Goal: Task Accomplishment & Management: Manage account settings

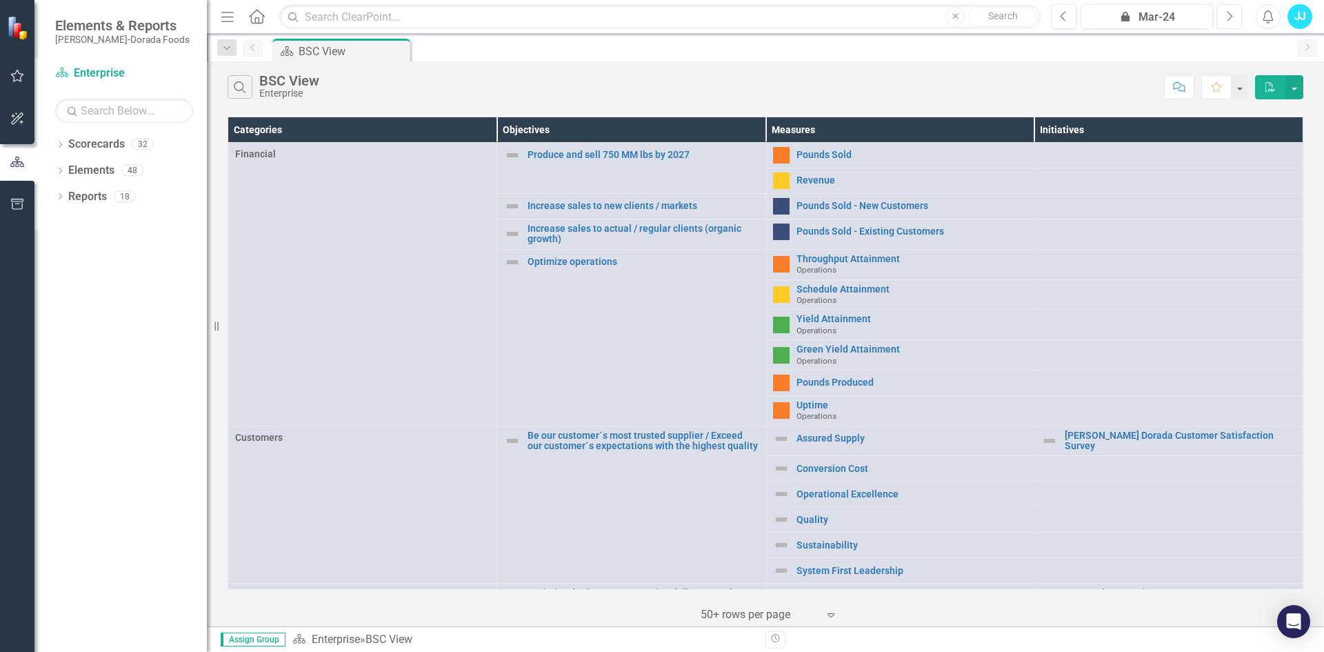
click at [1222, 18] on button "Next" at bounding box center [1229, 16] width 26 height 25
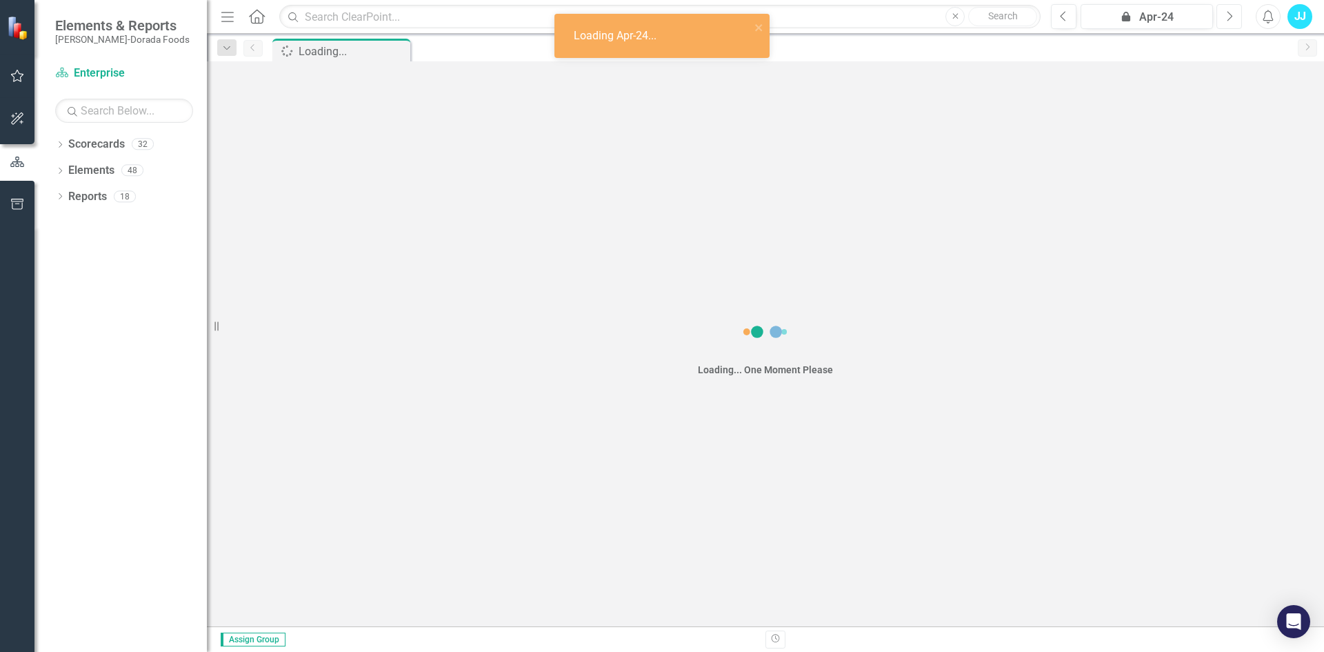
click at [1222, 18] on button "Next" at bounding box center [1229, 16] width 26 height 25
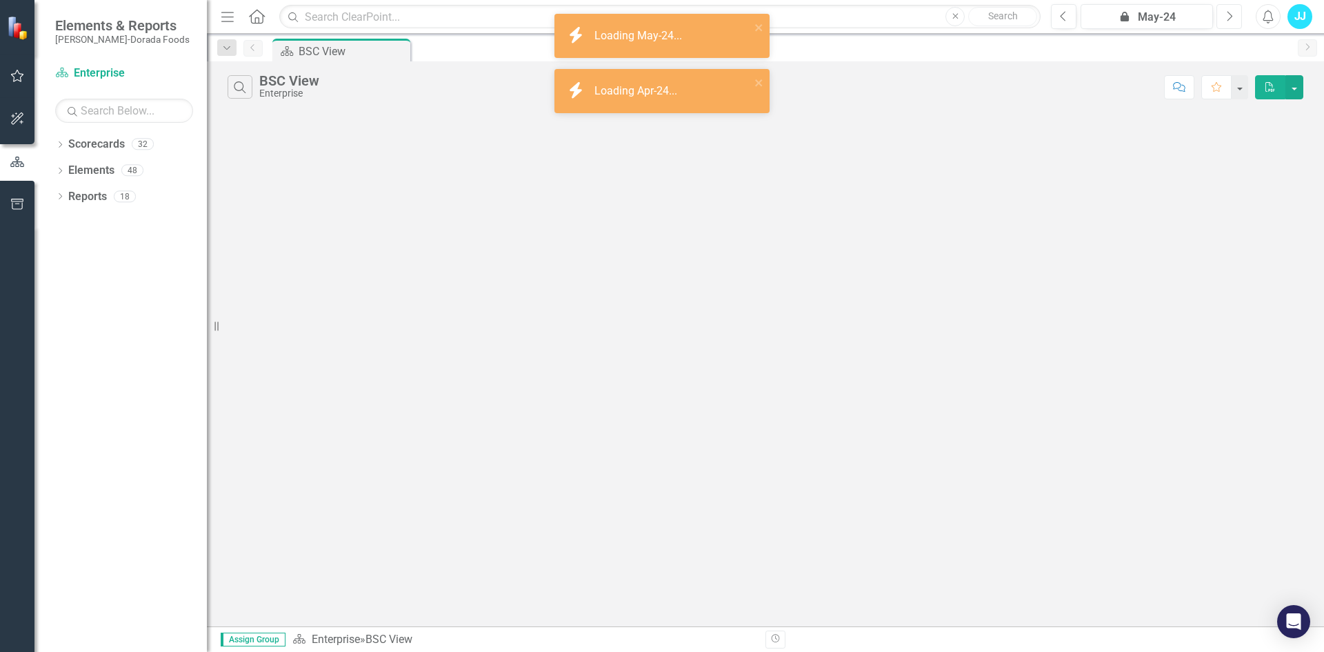
click at [1222, 18] on button "Next" at bounding box center [1229, 16] width 26 height 25
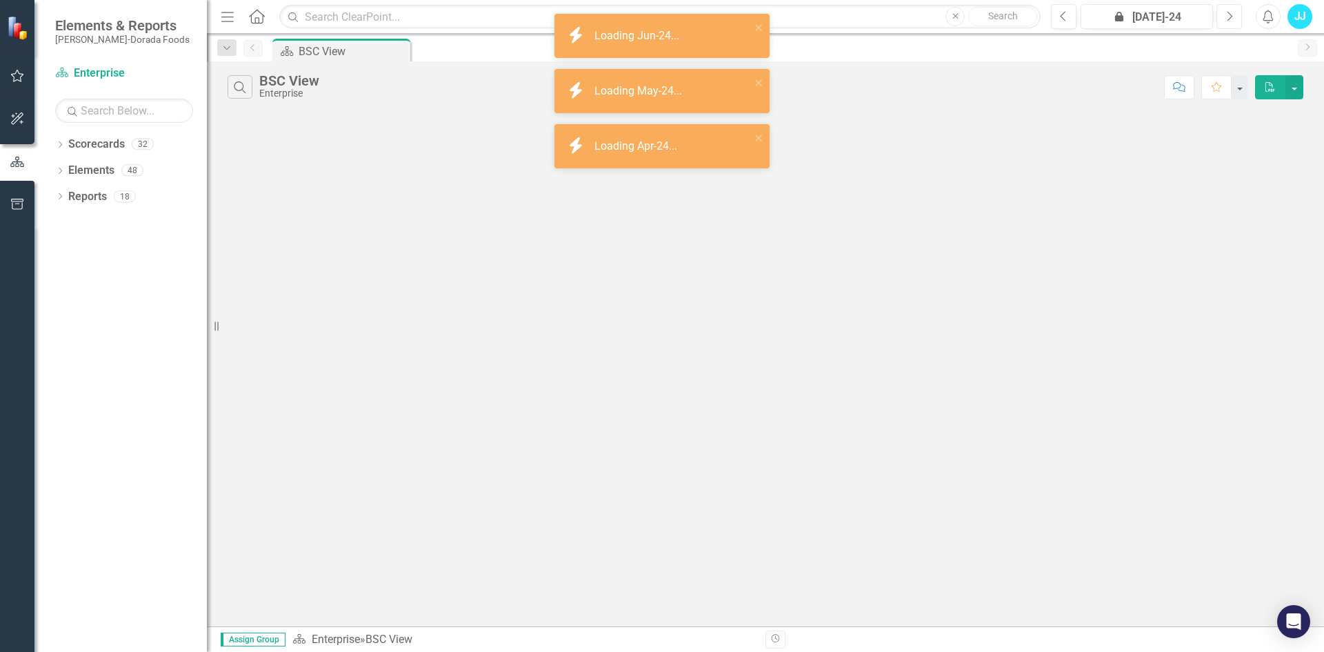
click at [1222, 18] on button "Next" at bounding box center [1229, 16] width 26 height 25
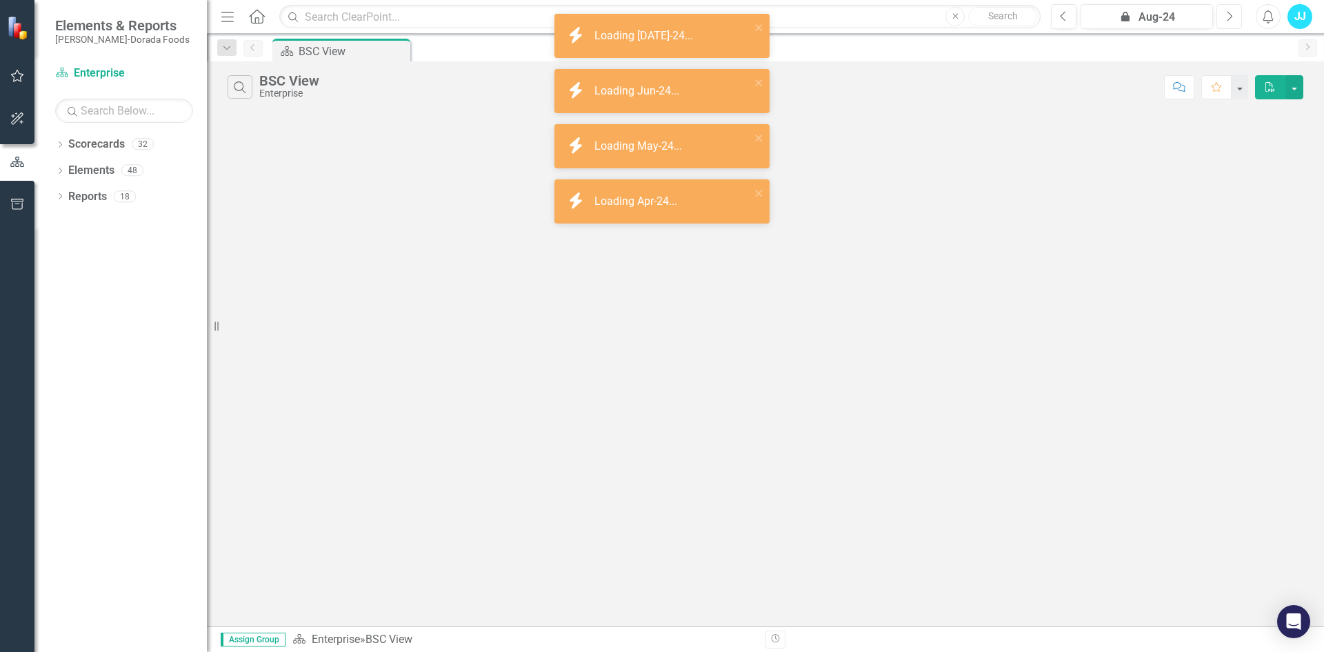
click at [1222, 18] on button "Next" at bounding box center [1229, 16] width 26 height 25
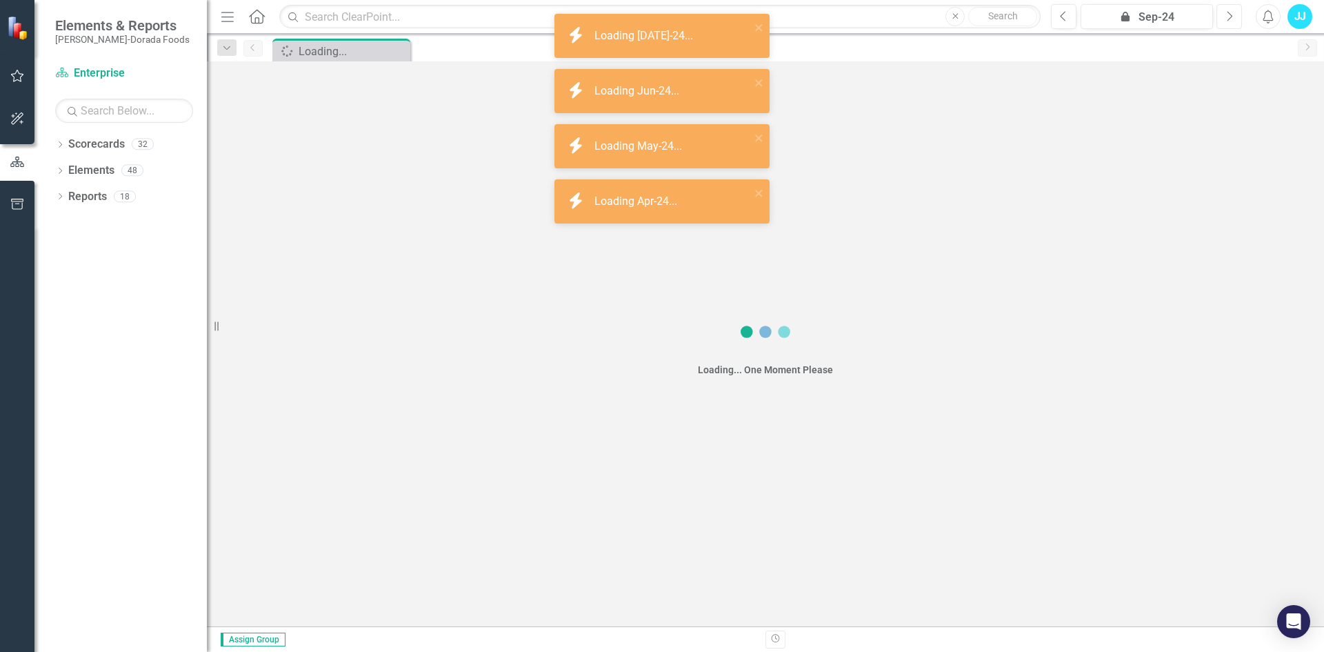
click at [1222, 18] on button "Next" at bounding box center [1229, 16] width 26 height 25
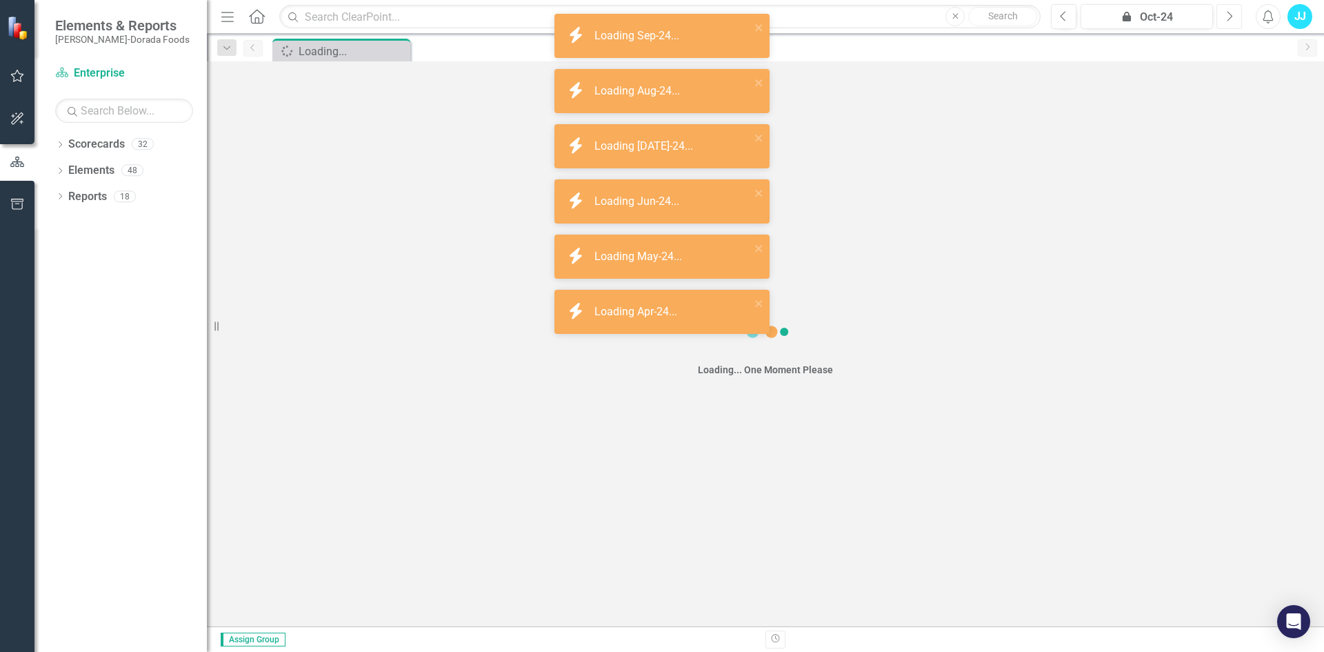
click at [1222, 18] on button "Next" at bounding box center [1229, 16] width 26 height 25
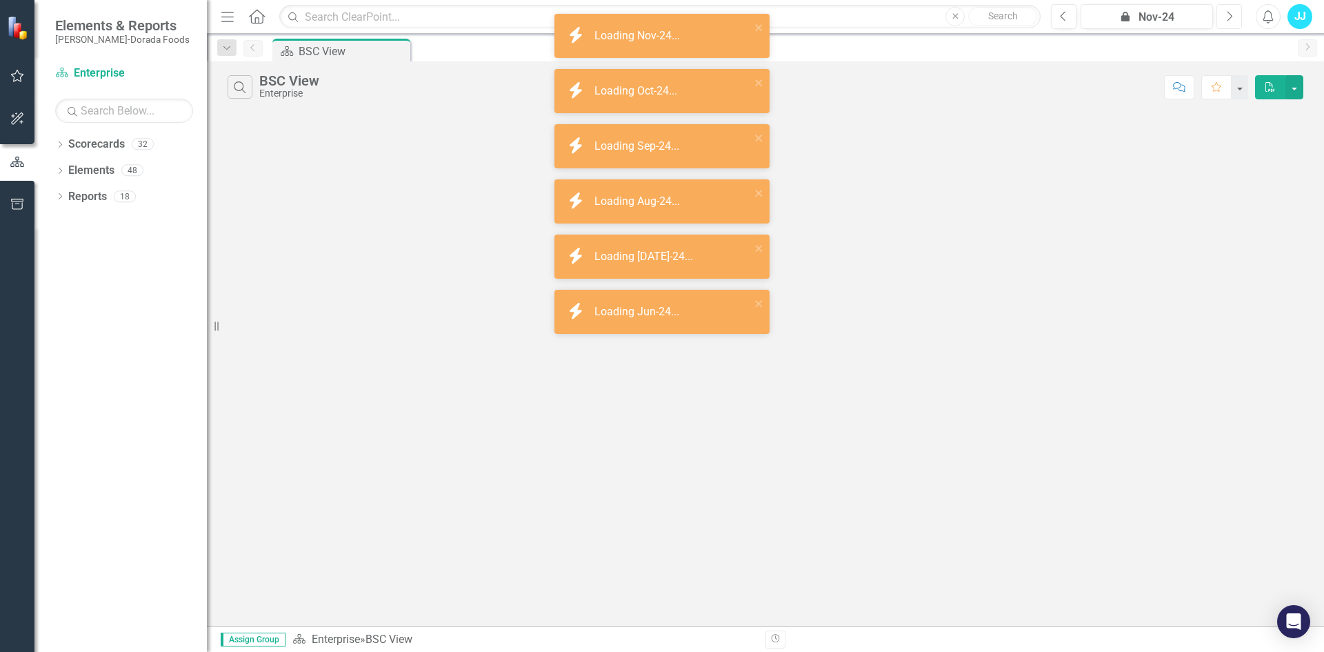
click at [1222, 18] on button "Next" at bounding box center [1229, 16] width 26 height 25
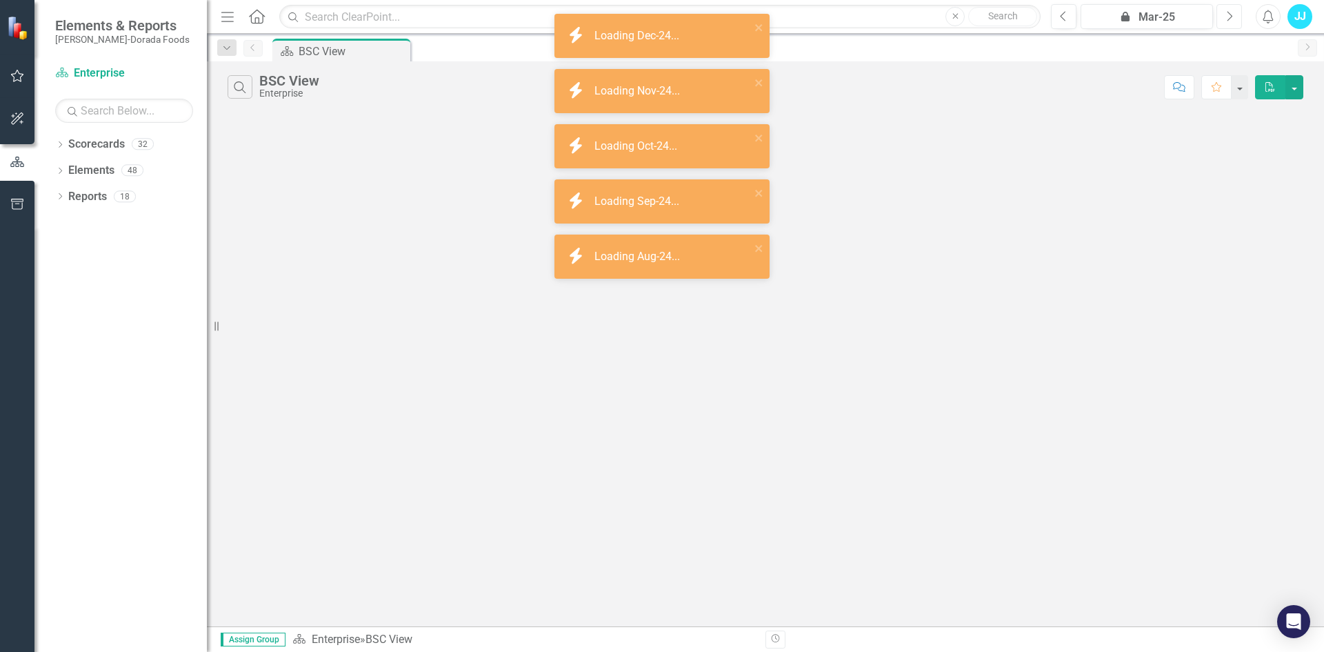
click at [1222, 18] on button "Next" at bounding box center [1229, 16] width 26 height 25
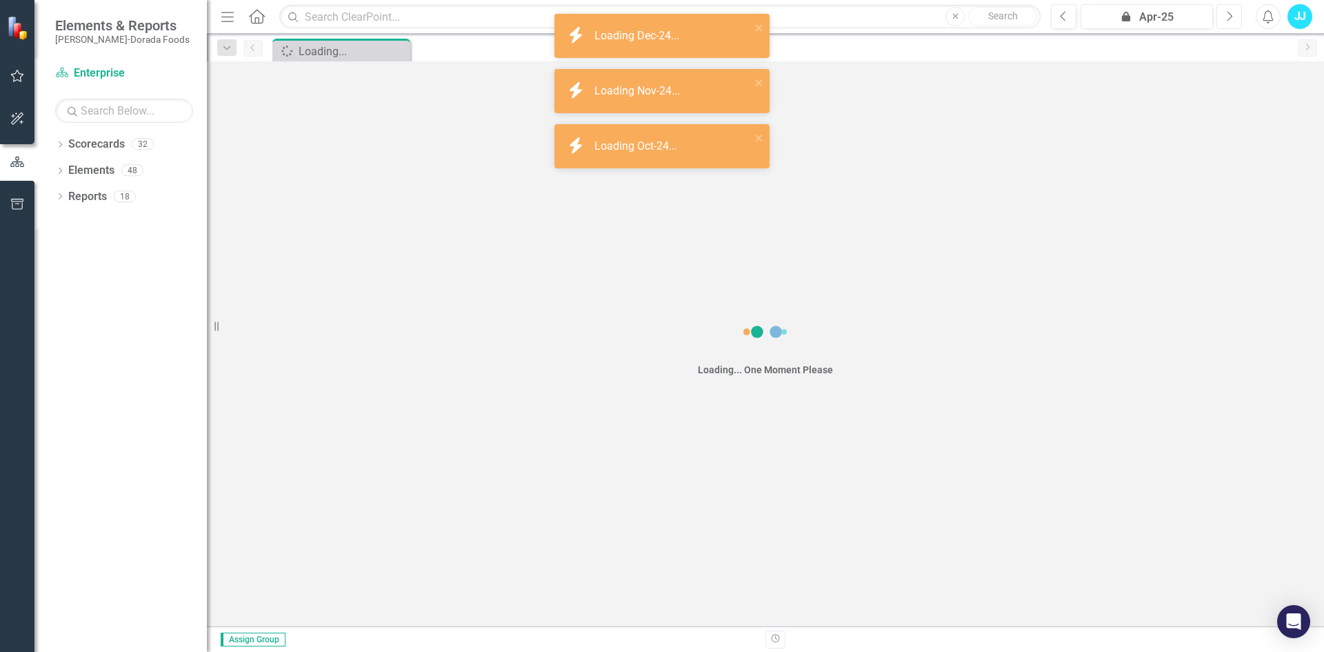
click at [1222, 18] on button "Next" at bounding box center [1229, 16] width 26 height 25
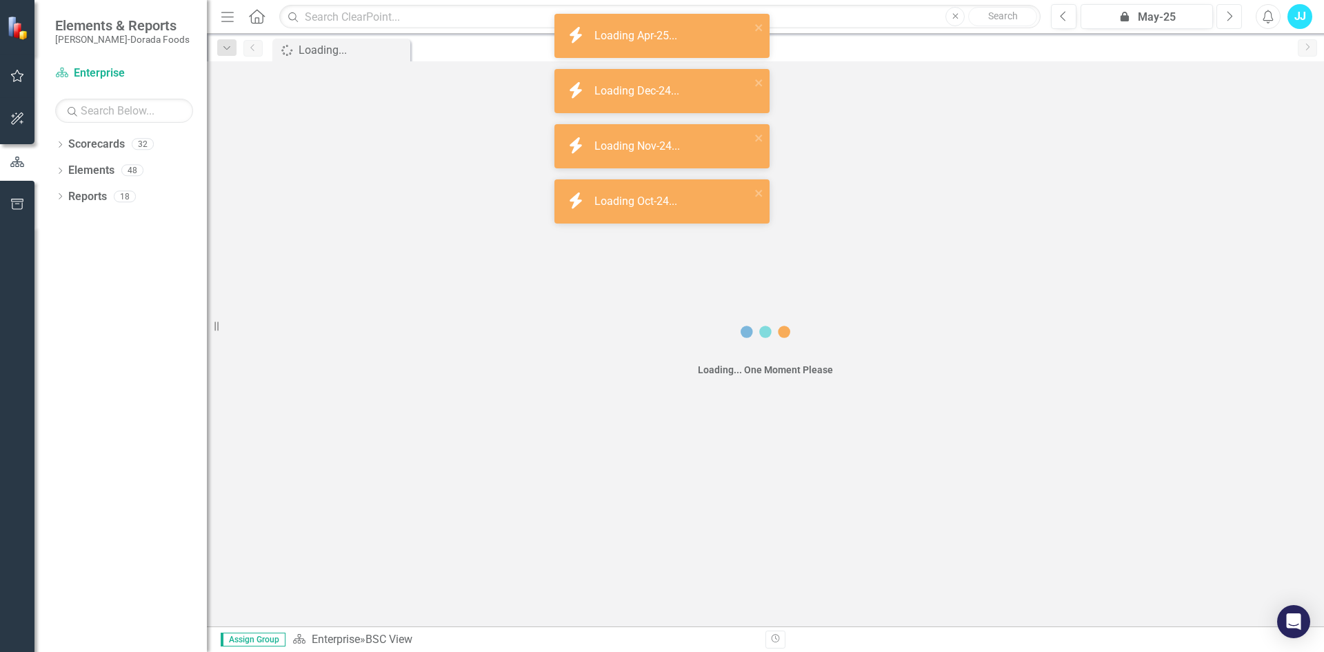
click at [1222, 18] on button "Next" at bounding box center [1229, 16] width 26 height 25
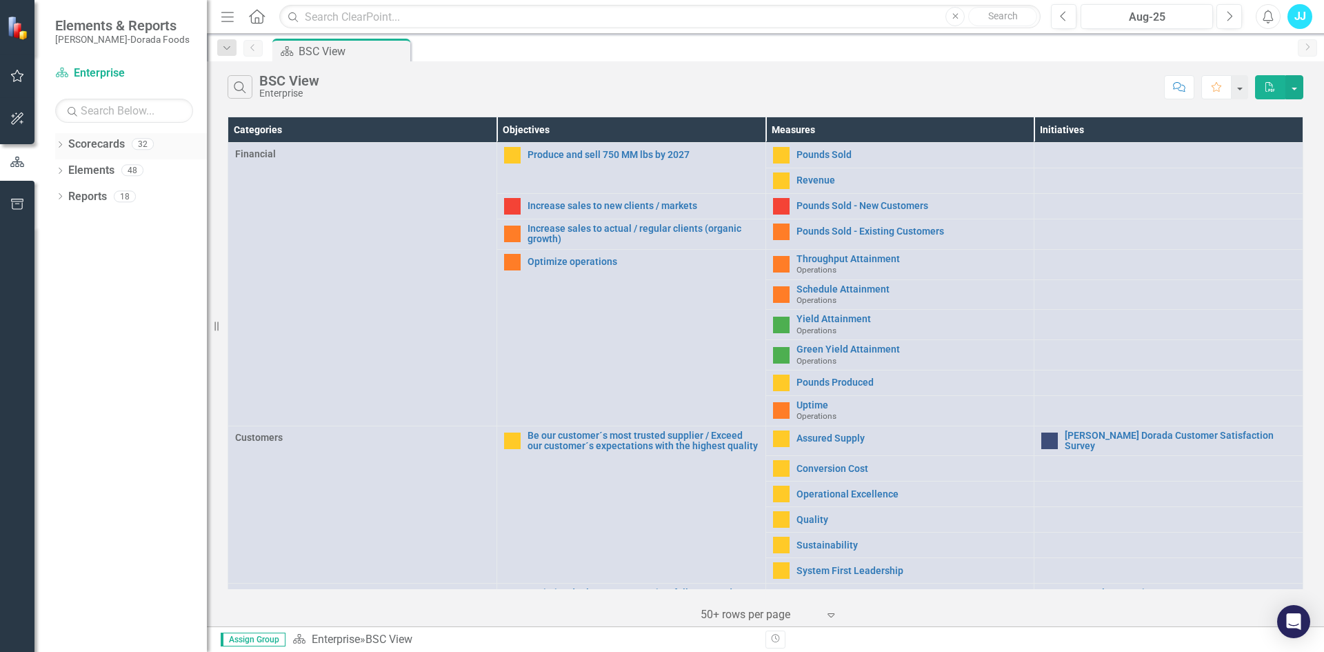
click at [59, 143] on icon "Dropdown" at bounding box center [60, 146] width 10 height 8
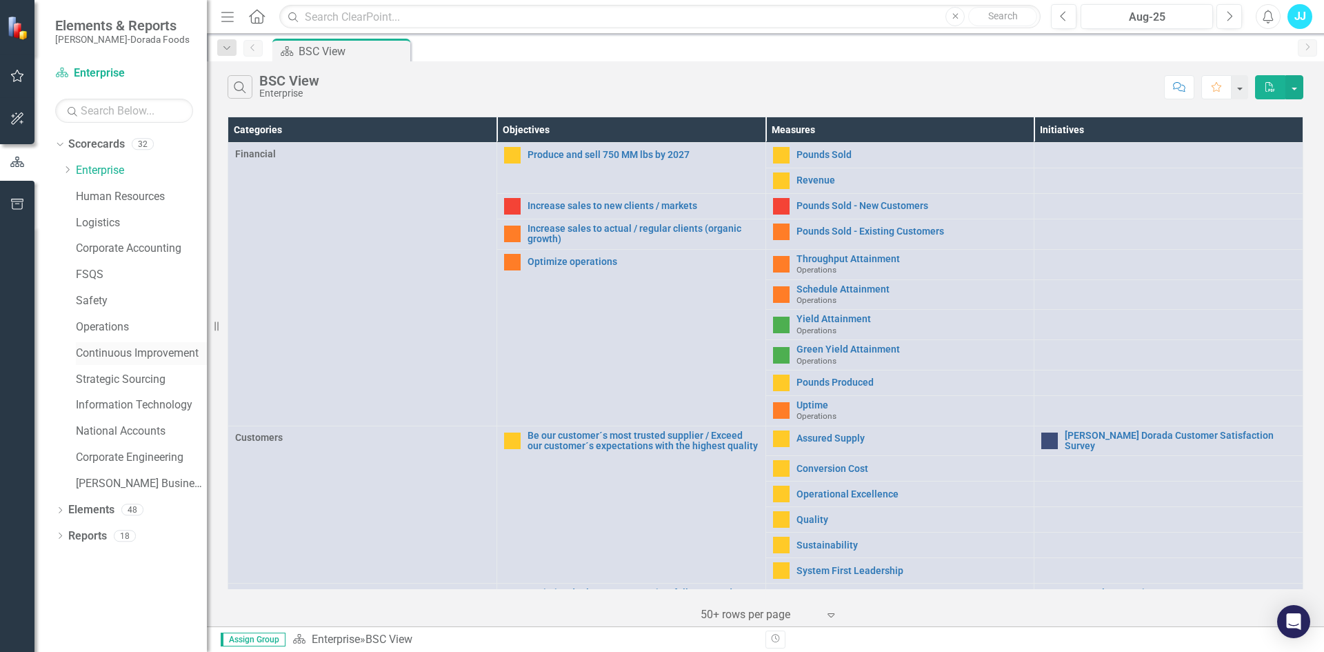
click at [131, 361] on link "Continuous Improvement" at bounding box center [141, 353] width 131 height 16
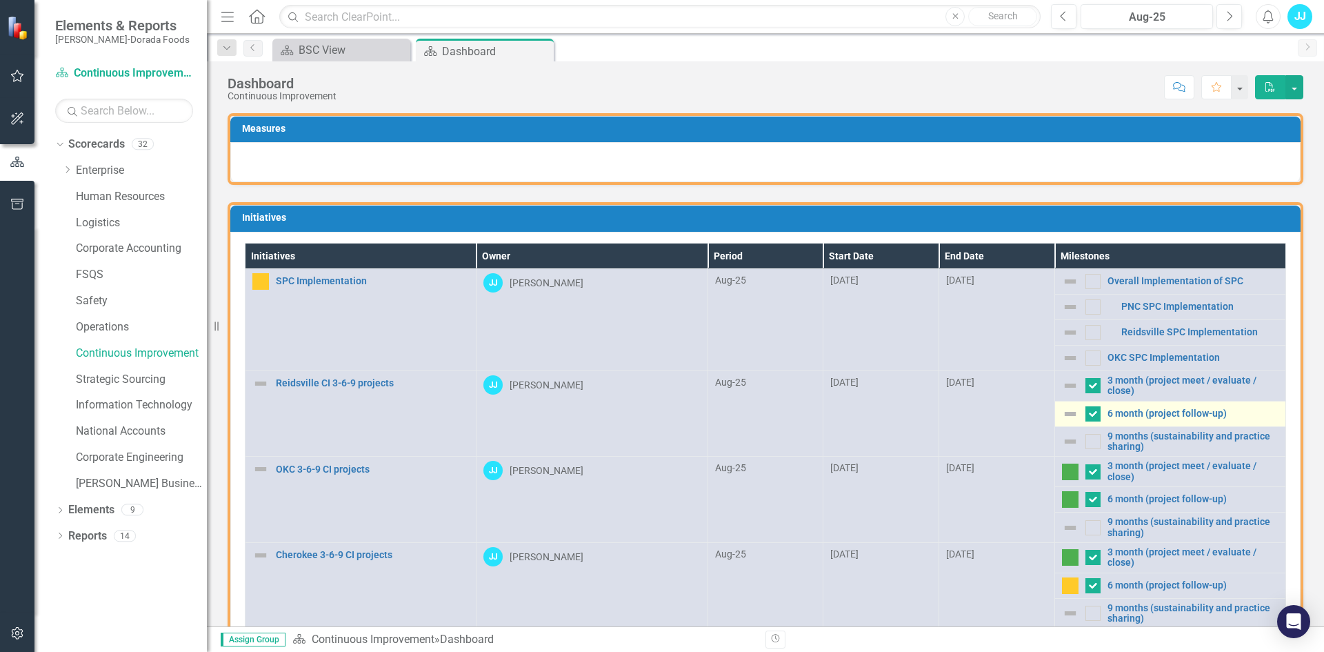
click at [1062, 411] on img at bounding box center [1070, 413] width 17 height 17
click at [1062, 413] on img at bounding box center [1070, 413] width 17 height 17
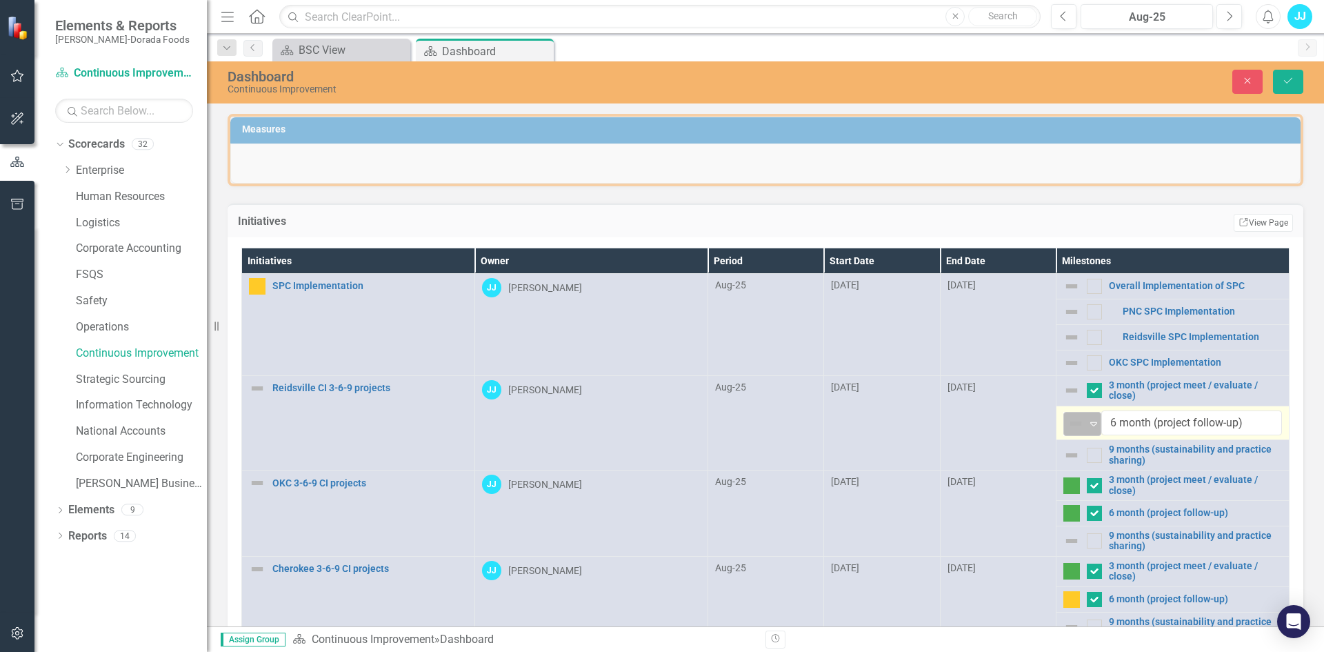
click at [1087, 422] on icon "Expand" at bounding box center [1094, 423] width 14 height 11
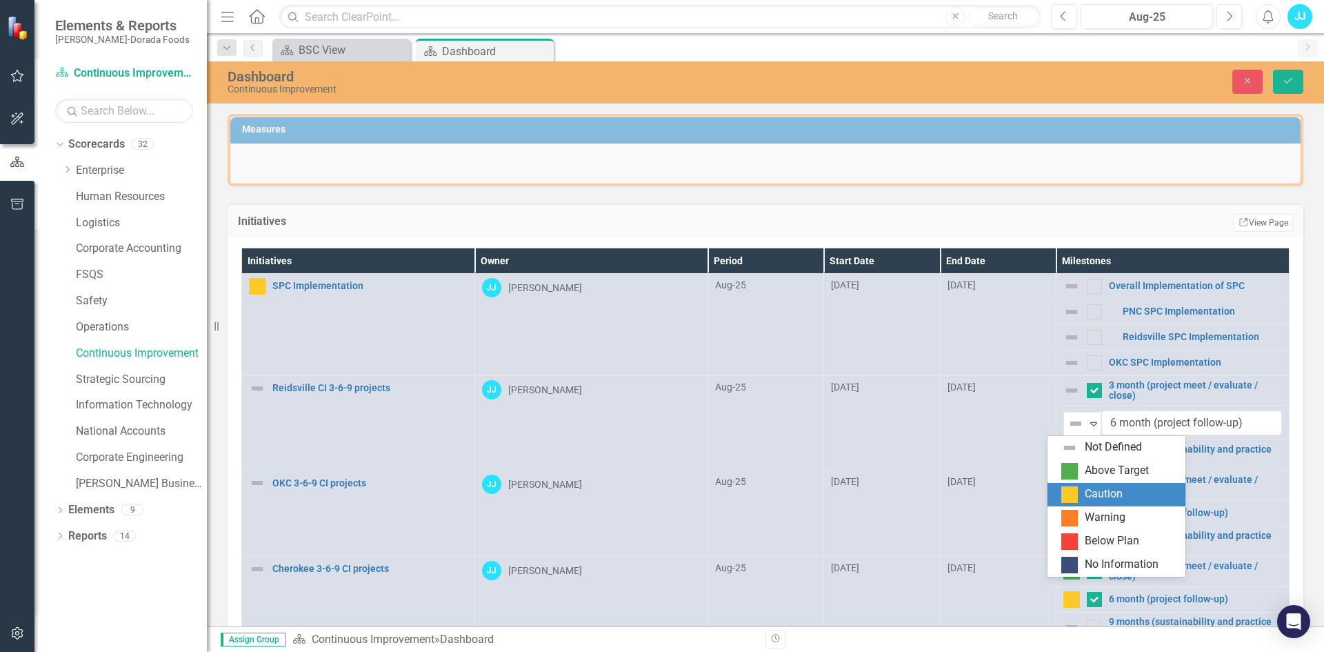
click at [1085, 493] on div "Caution" at bounding box center [1104, 494] width 38 height 16
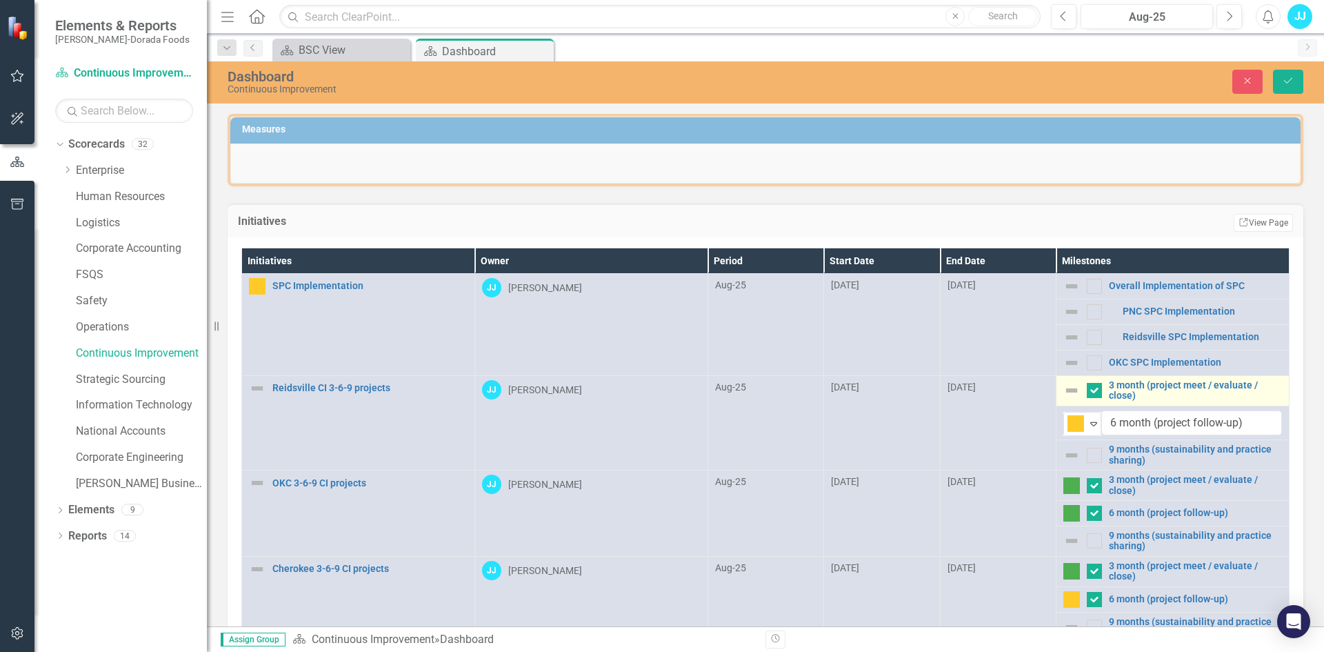
click at [1063, 388] on img at bounding box center [1071, 390] width 17 height 17
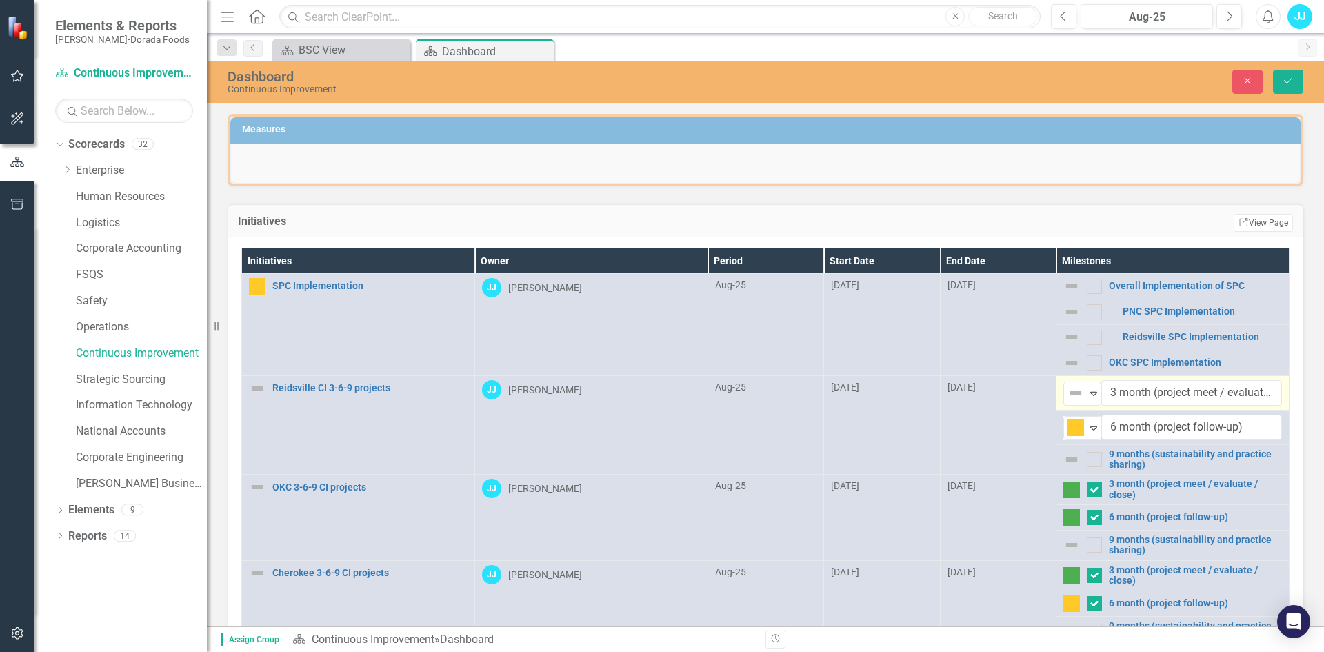
click at [1067, 388] on img at bounding box center [1075, 393] width 17 height 17
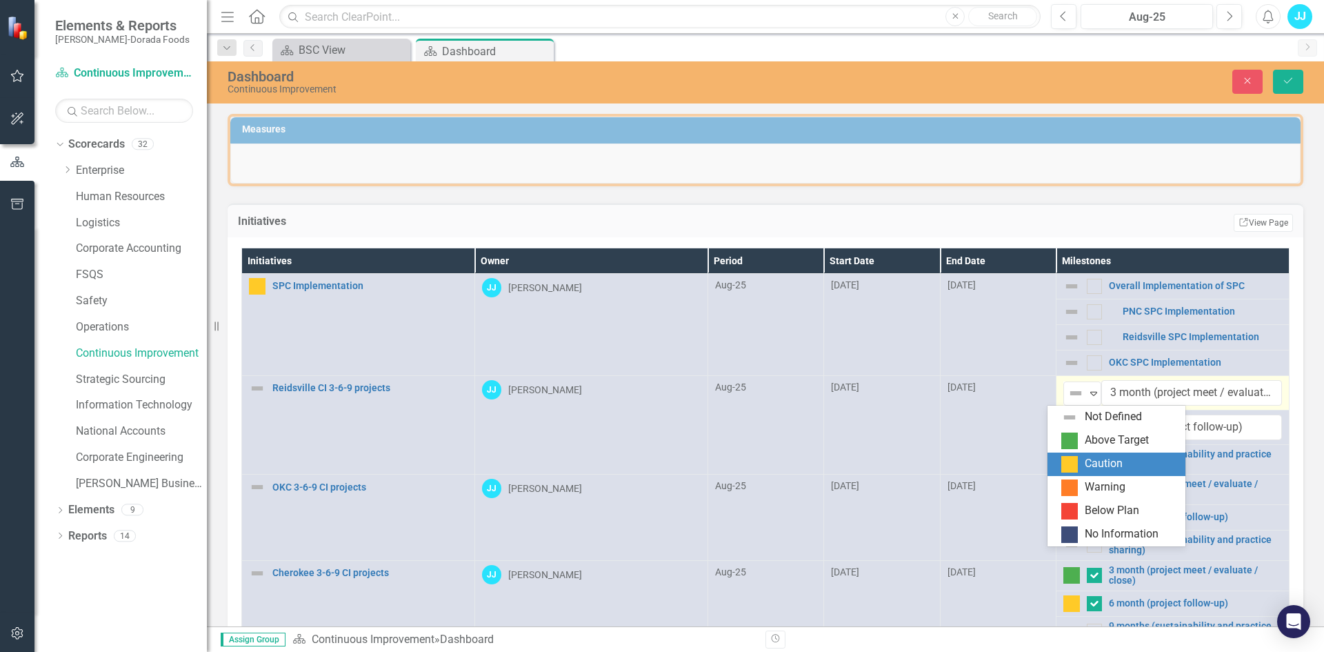
click at [1089, 463] on div "Caution" at bounding box center [1104, 464] width 38 height 16
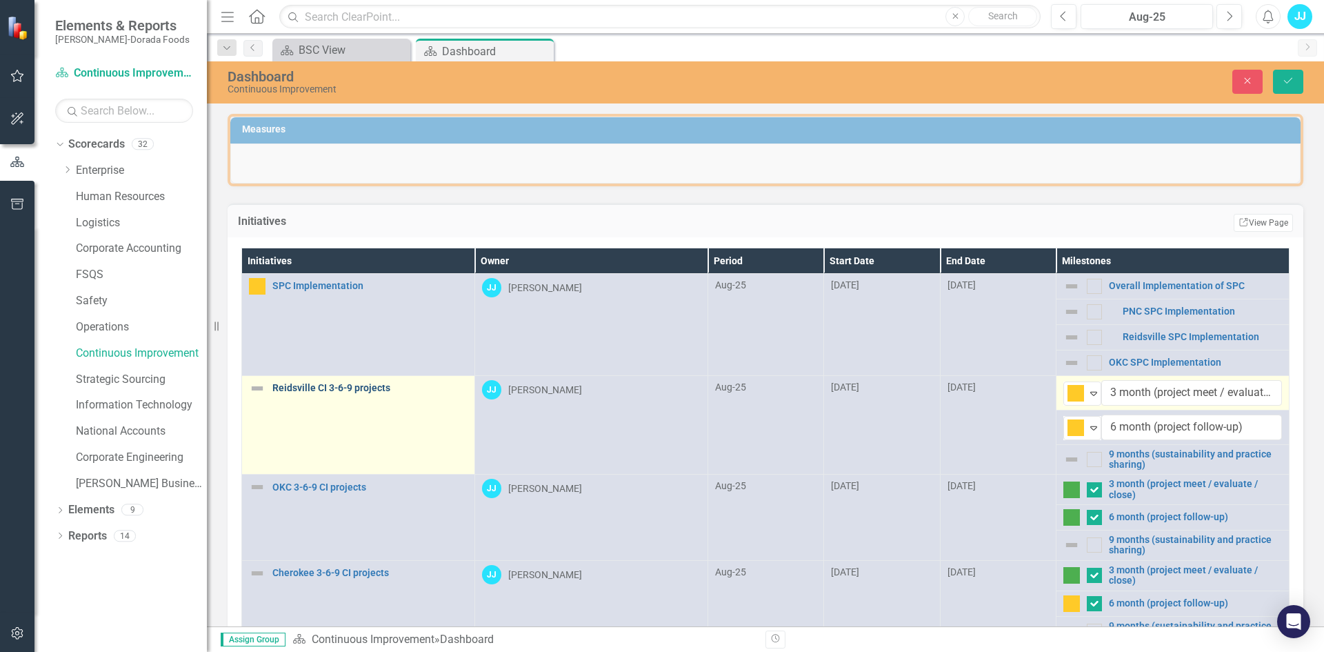
click at [279, 389] on link "Reidsville CI 3-6-9 projects" at bounding box center [369, 388] width 195 height 10
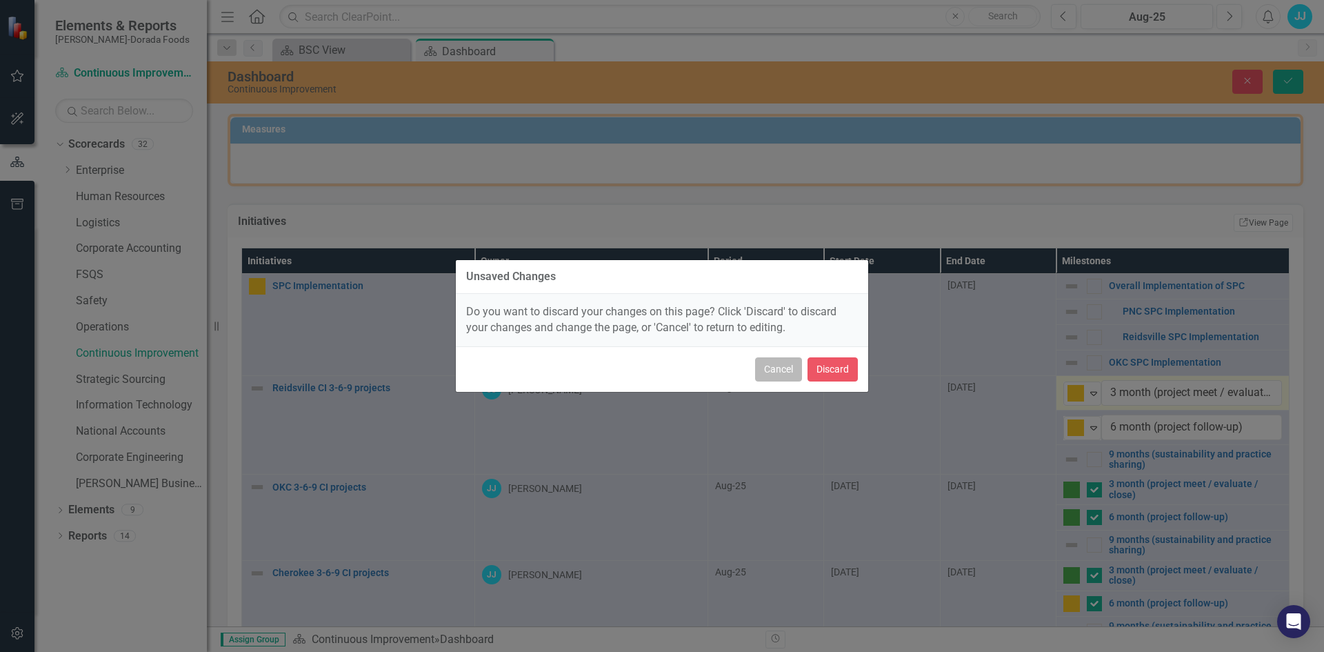
click at [780, 372] on button "Cancel" at bounding box center [778, 369] width 47 height 24
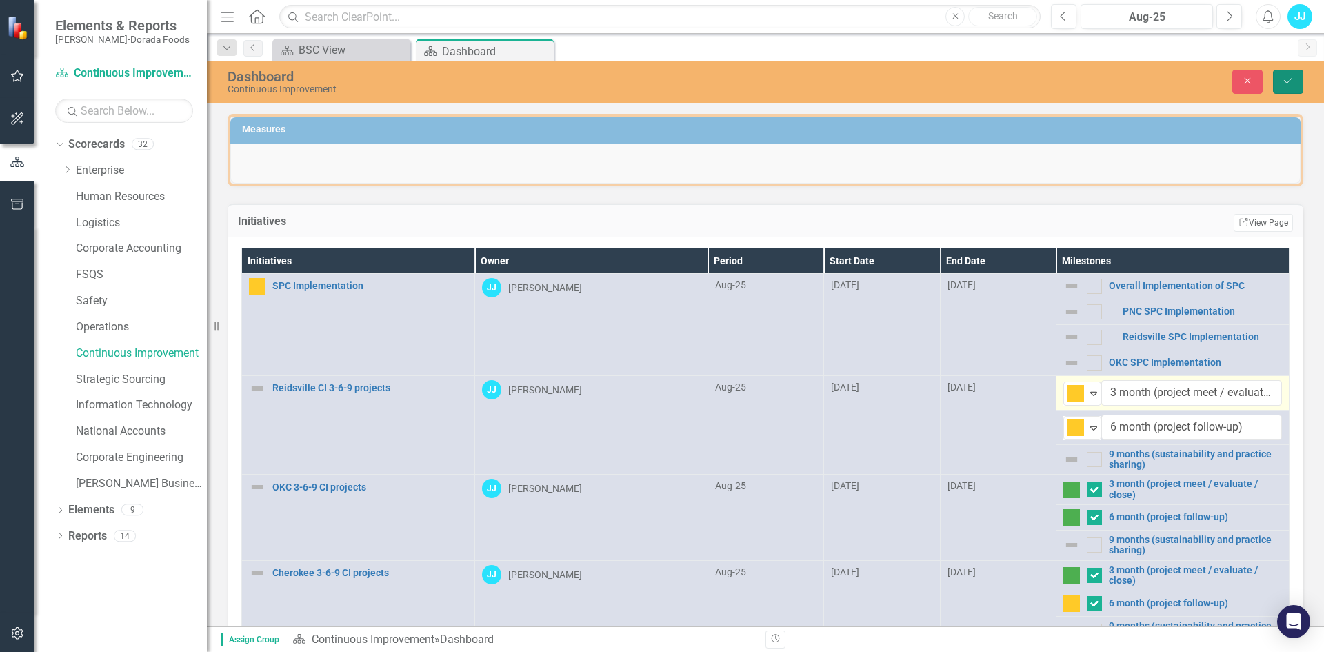
click at [1284, 83] on icon "Save" at bounding box center [1288, 81] width 12 height 10
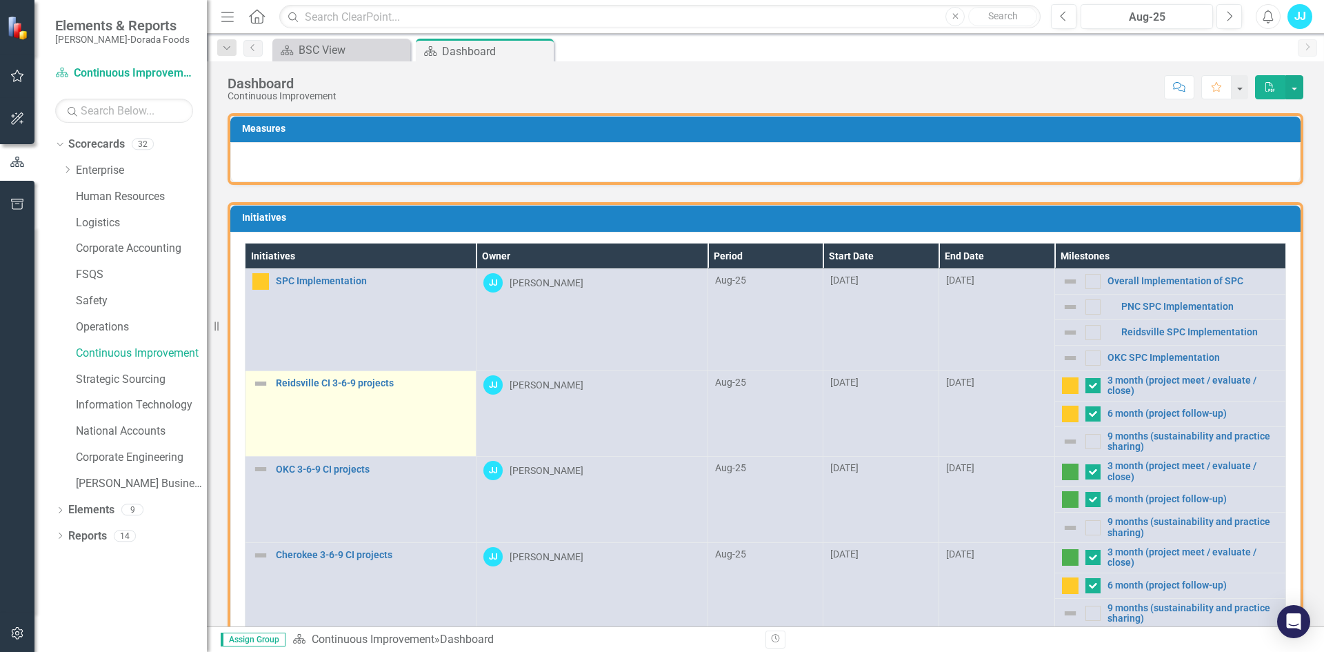
click at [268, 386] on img at bounding box center [260, 383] width 17 height 17
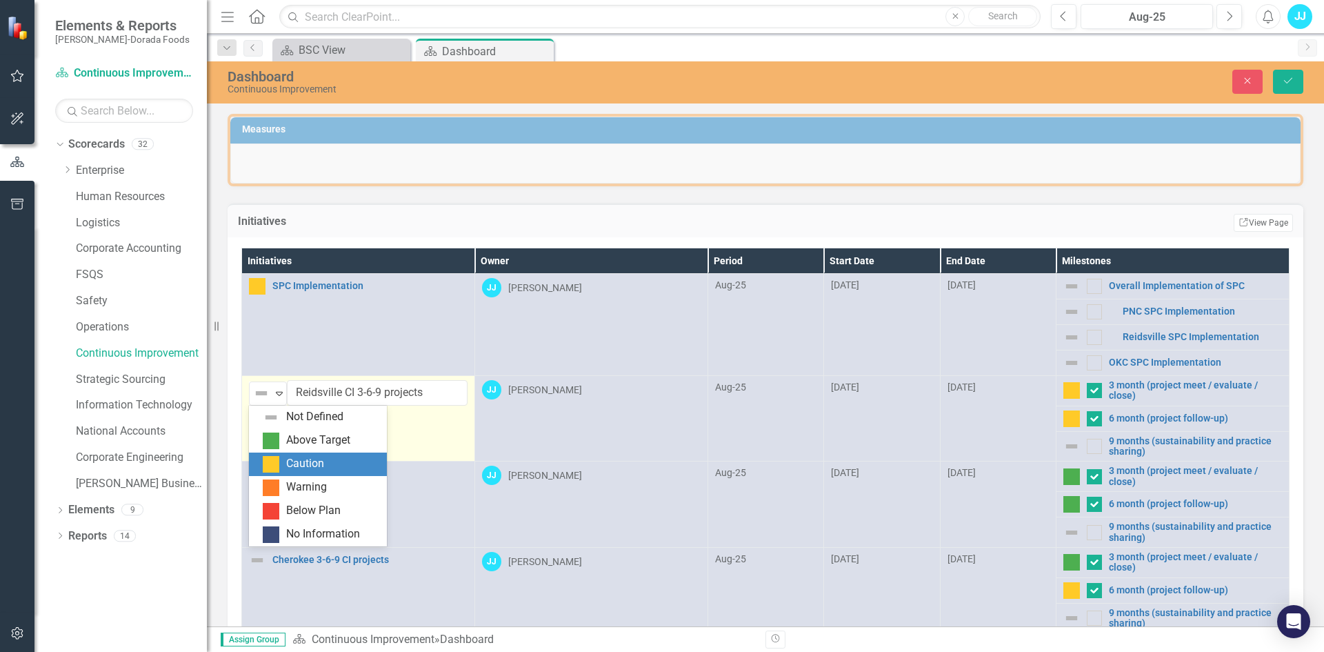
click at [303, 465] on div "Caution" at bounding box center [305, 464] width 38 height 16
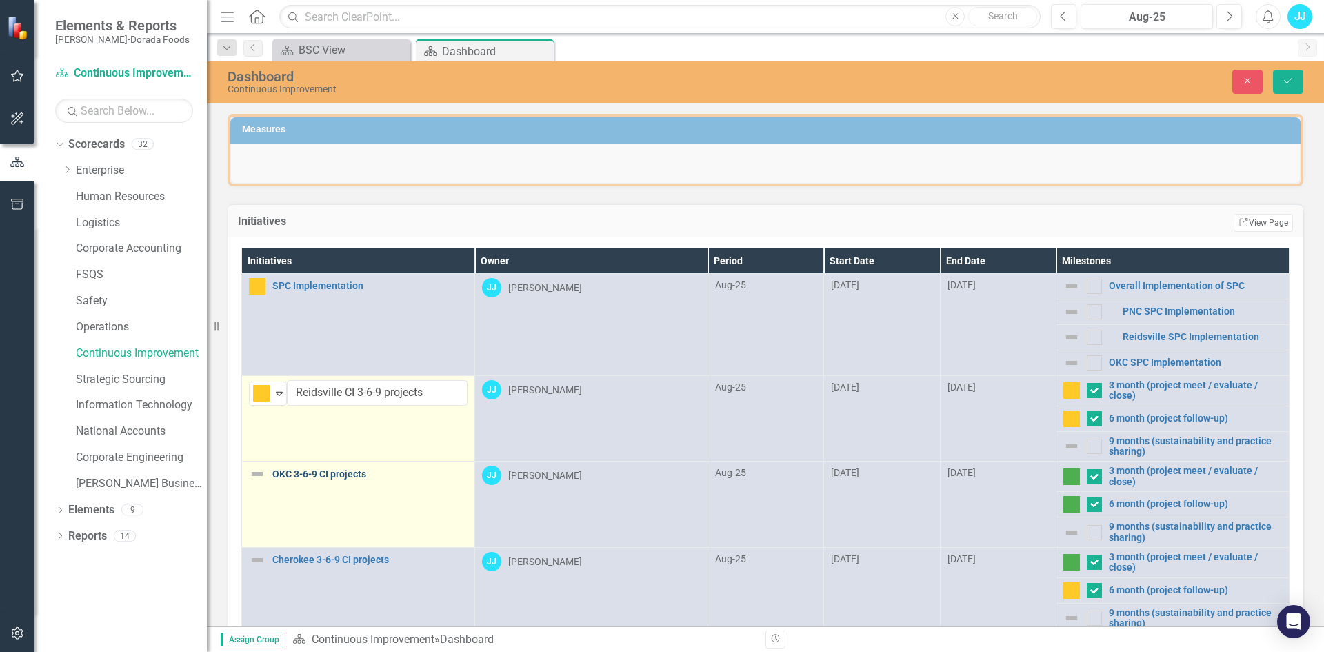
click at [301, 469] on link "OKC 3-6-9 CI projects" at bounding box center [369, 474] width 195 height 10
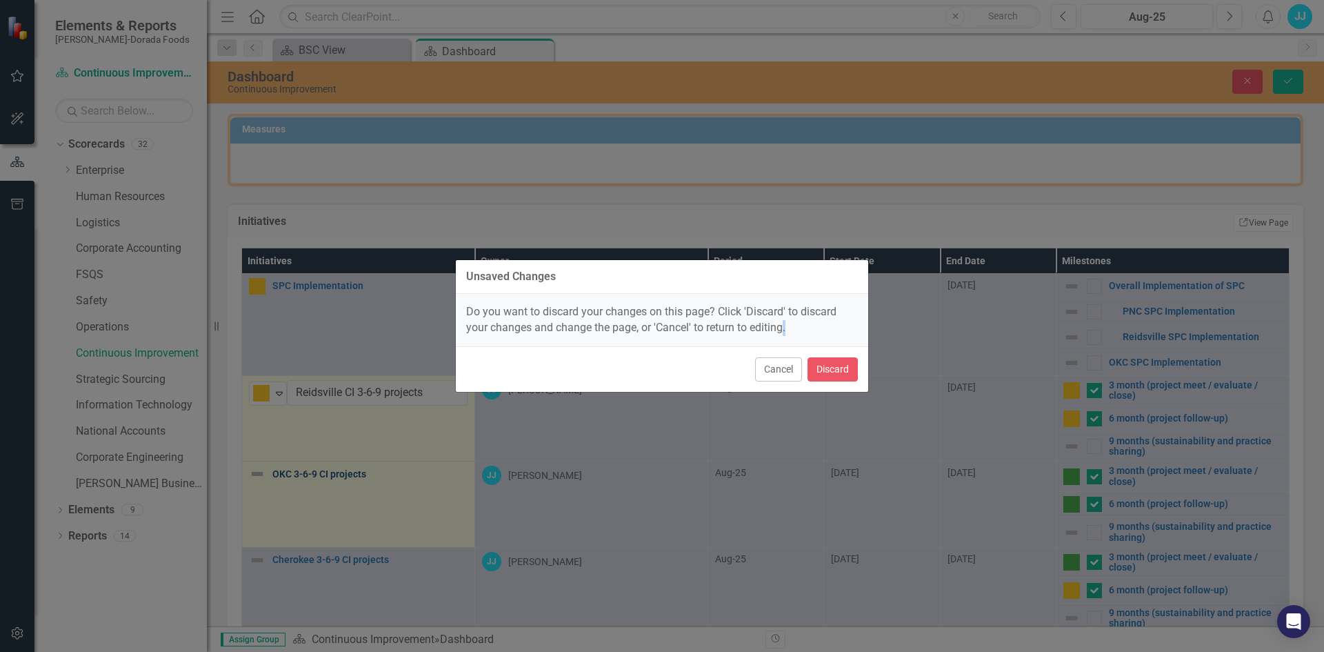
click at [301, 469] on div "Unsaved Changes Do you want to discard your changes on this page? Click 'Discar…" at bounding box center [662, 326] width 1324 height 652
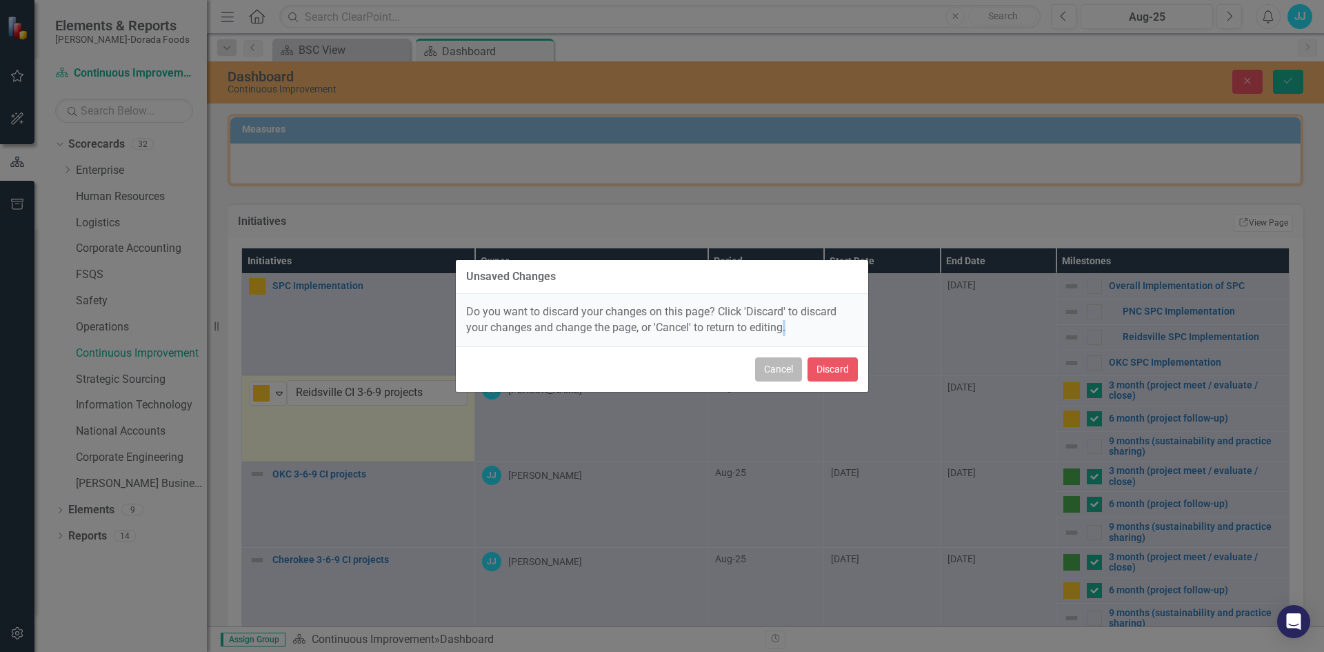
click at [768, 372] on button "Cancel" at bounding box center [778, 369] width 47 height 24
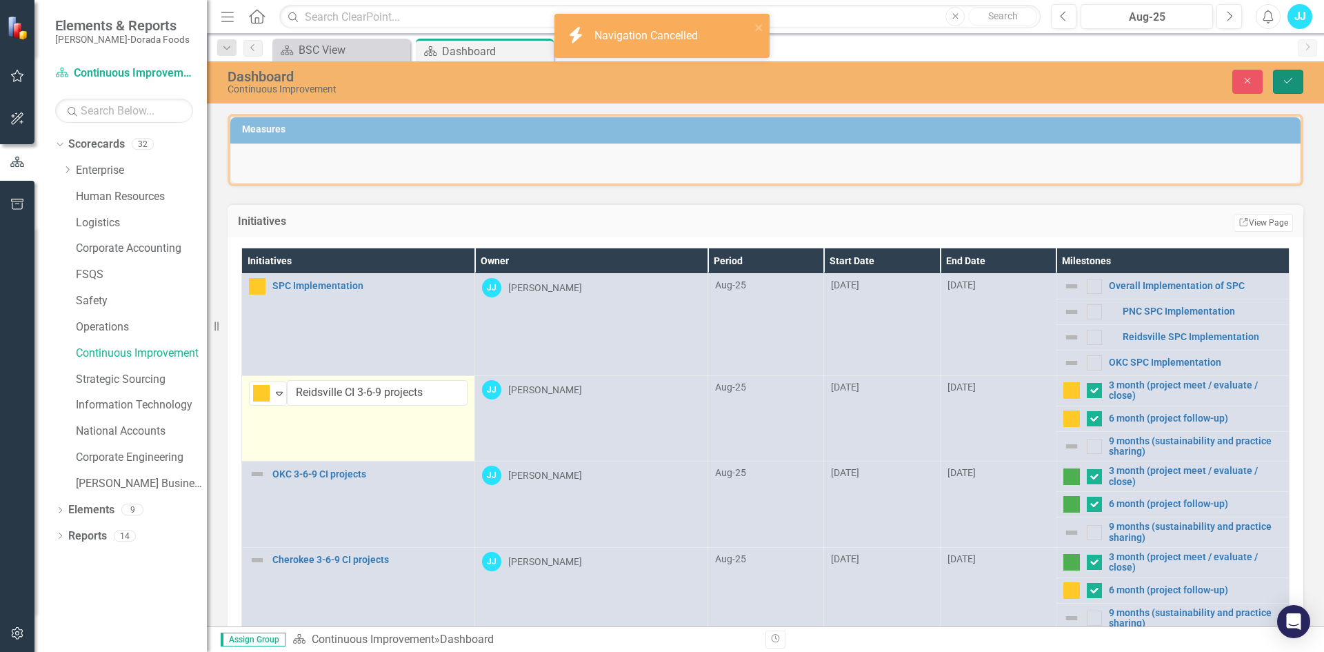
click at [1294, 82] on icon "Save" at bounding box center [1288, 81] width 12 height 10
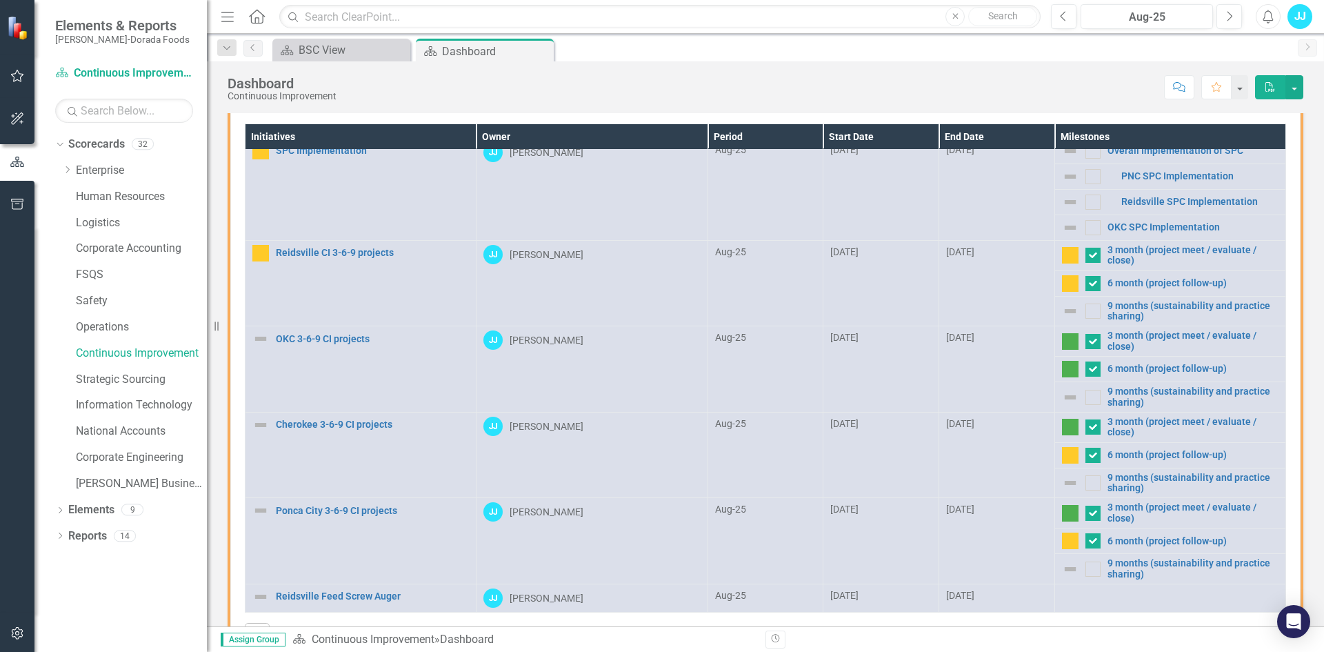
scroll to position [120, 0]
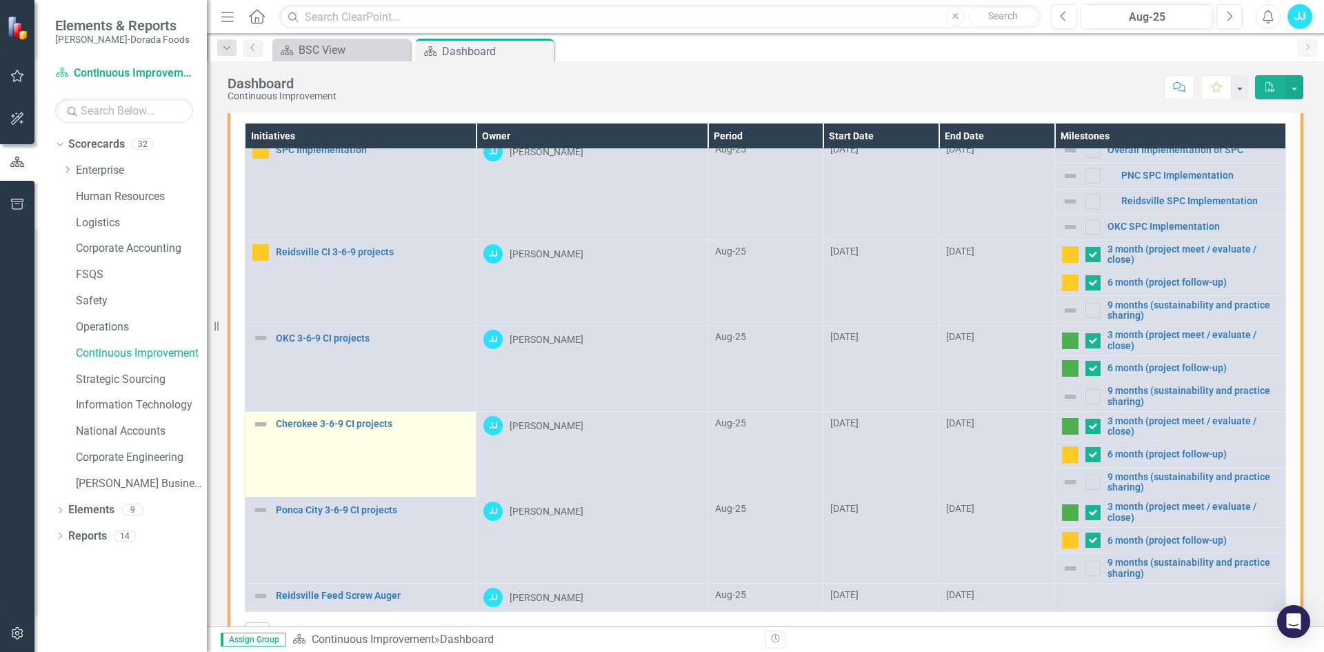
click at [408, 466] on td "Cherokee 3-6-9 CI projects Edit Edit Initiative Link Open Element" at bounding box center [360, 454] width 231 height 86
click at [261, 420] on img at bounding box center [260, 424] width 17 height 17
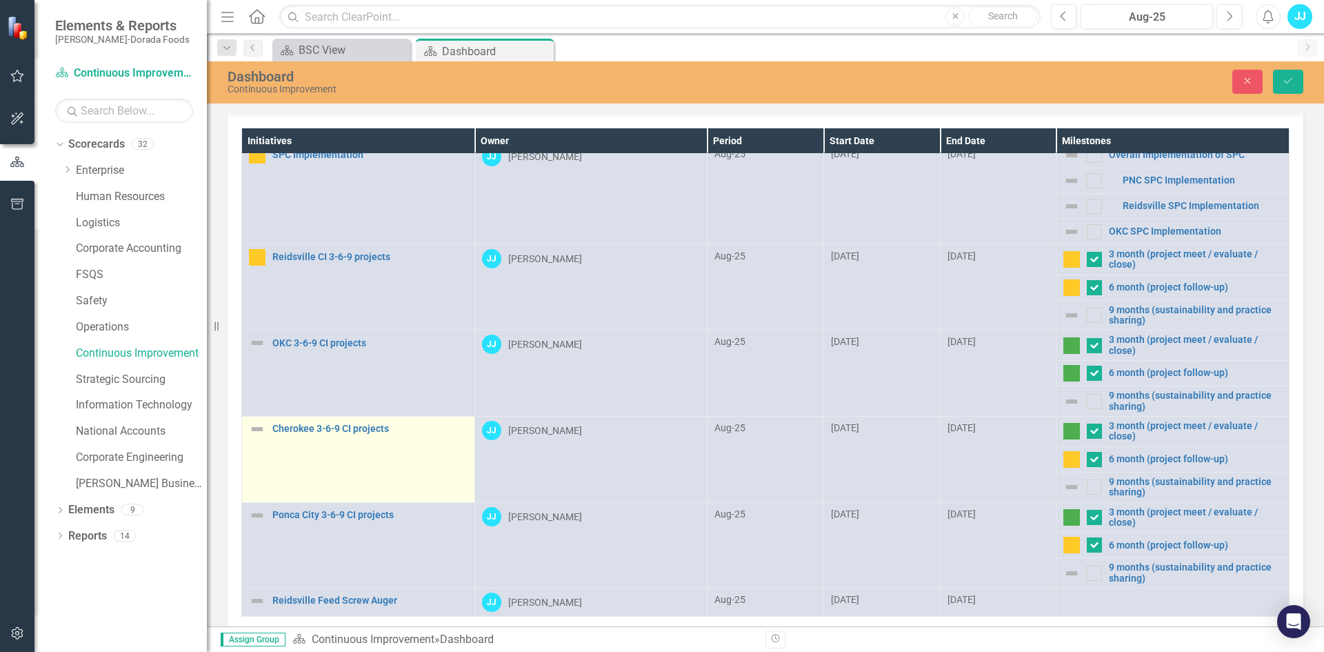
scroll to position [123, 0]
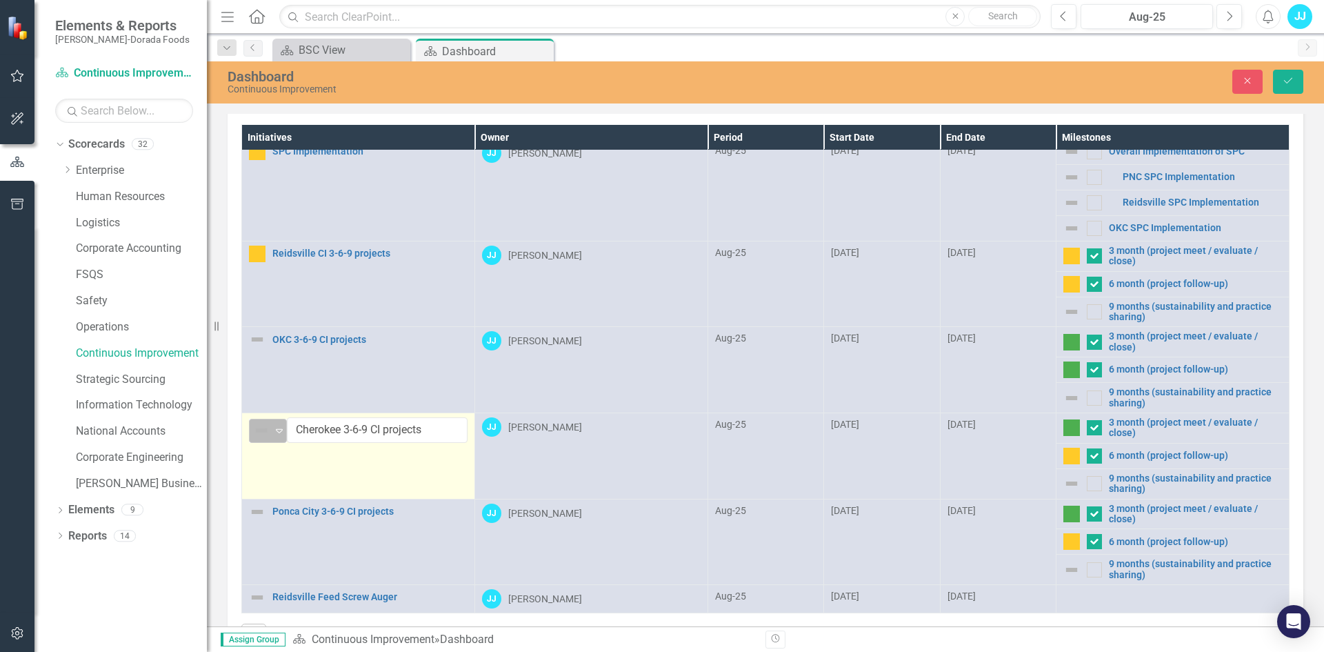
click at [268, 425] on img at bounding box center [261, 430] width 17 height 17
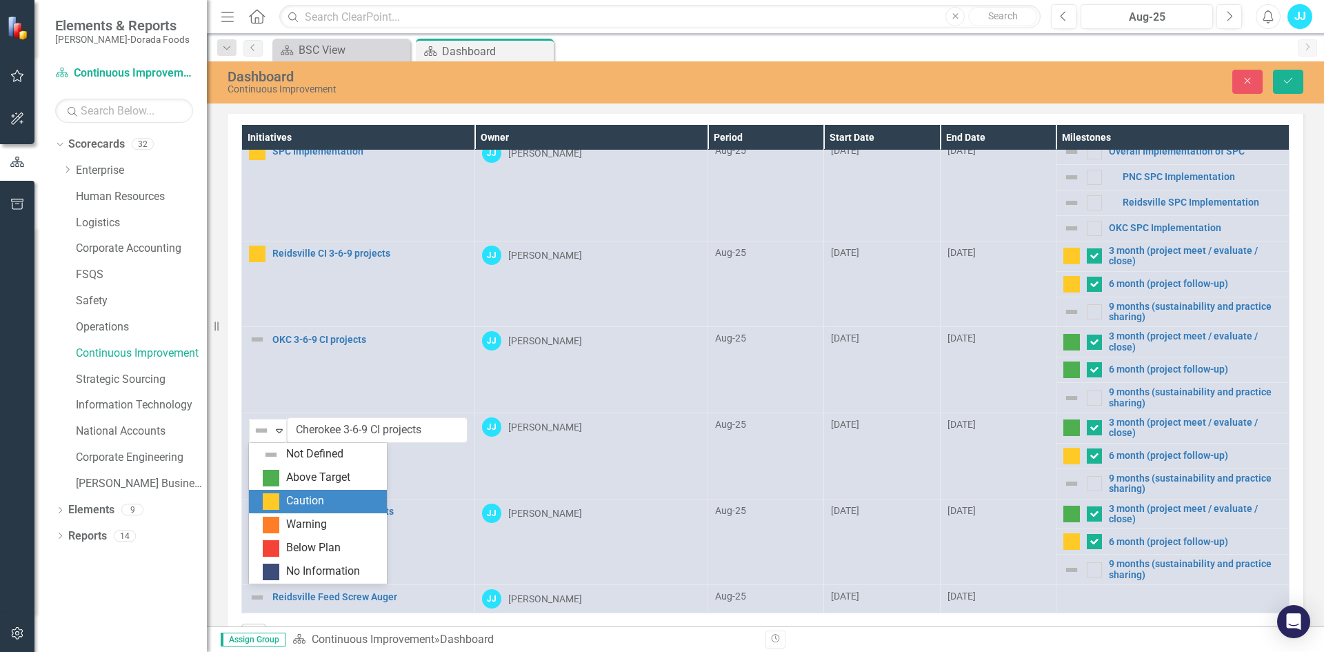
click at [292, 496] on div "Caution" at bounding box center [305, 501] width 38 height 16
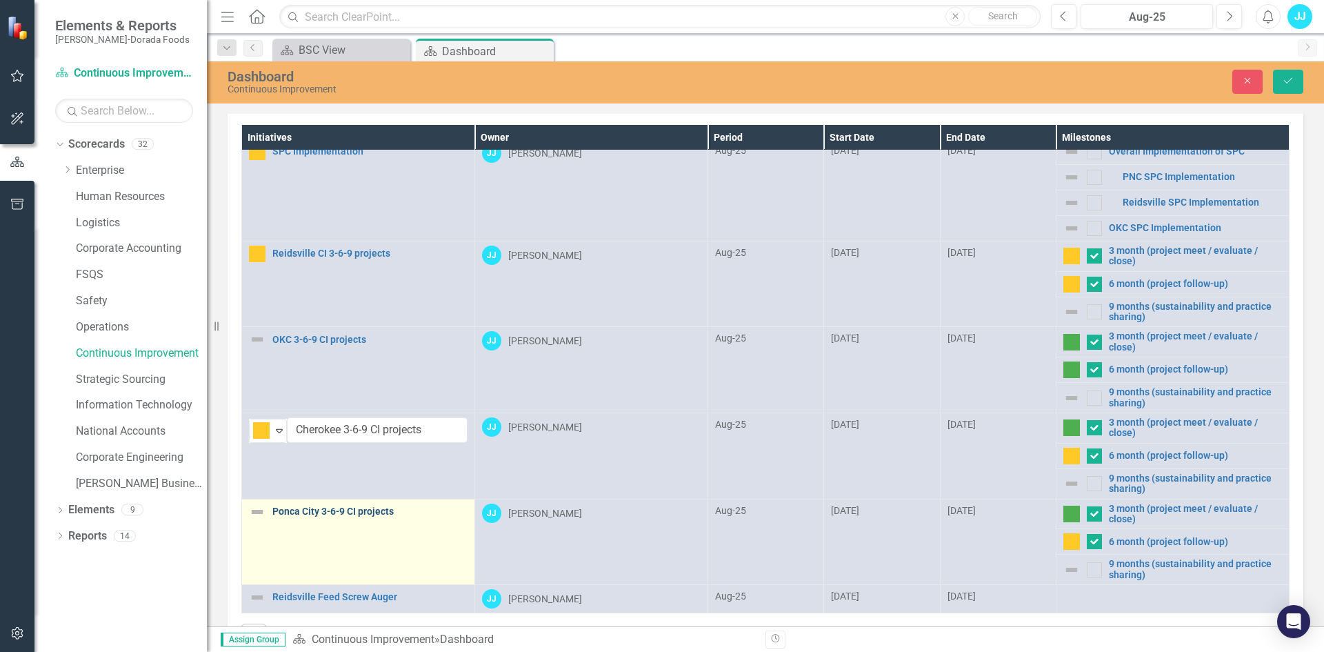
click at [296, 515] on link "Ponca City 3-6-9 CI projects" at bounding box center [369, 511] width 195 height 10
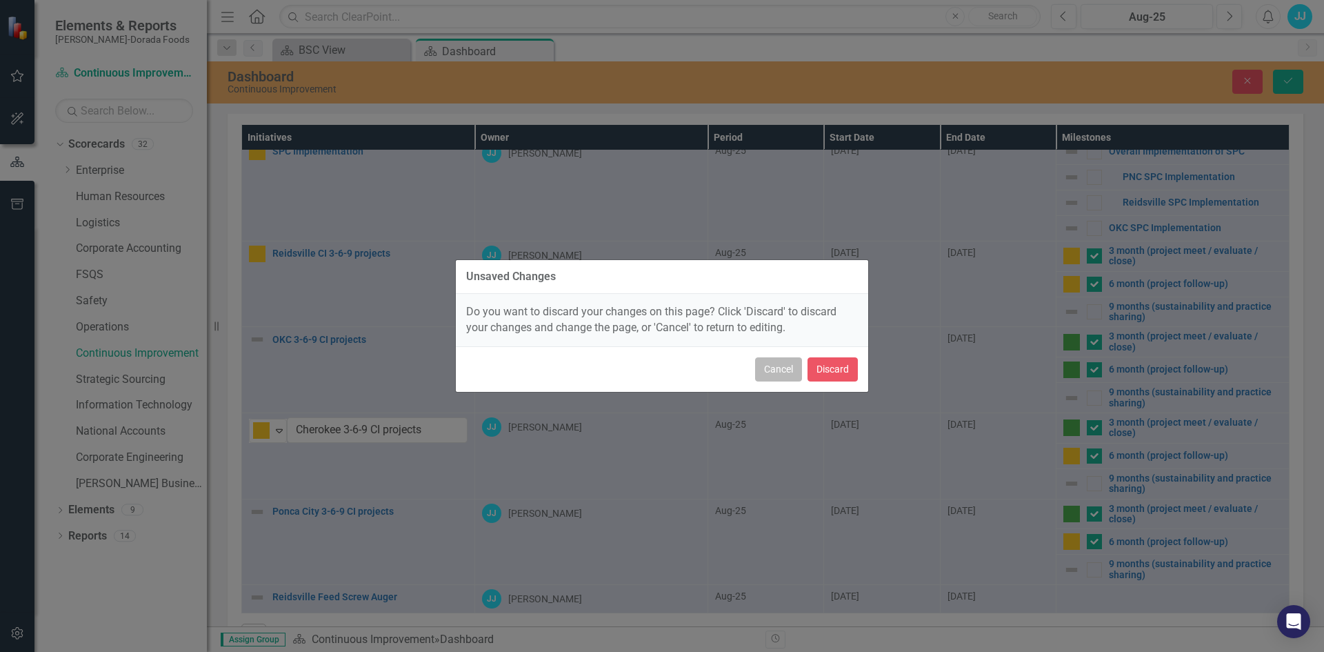
click at [780, 365] on button "Cancel" at bounding box center [778, 369] width 47 height 24
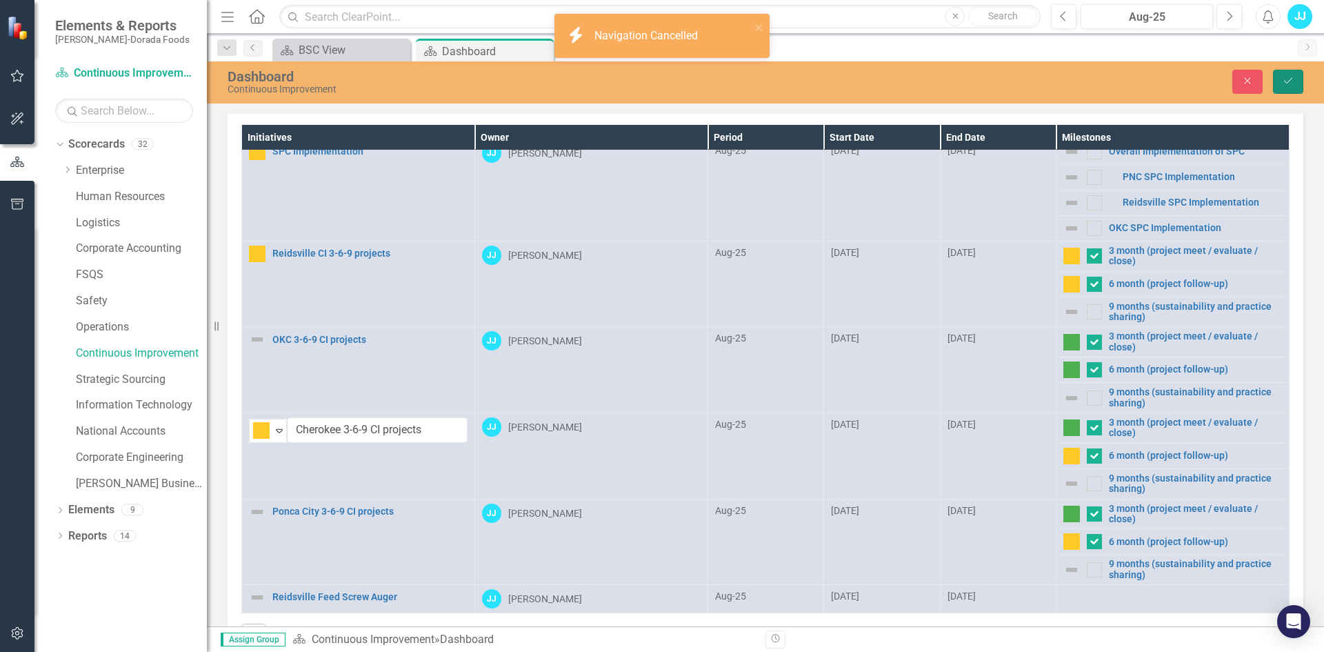
click at [1276, 83] on button "Save" at bounding box center [1288, 82] width 30 height 24
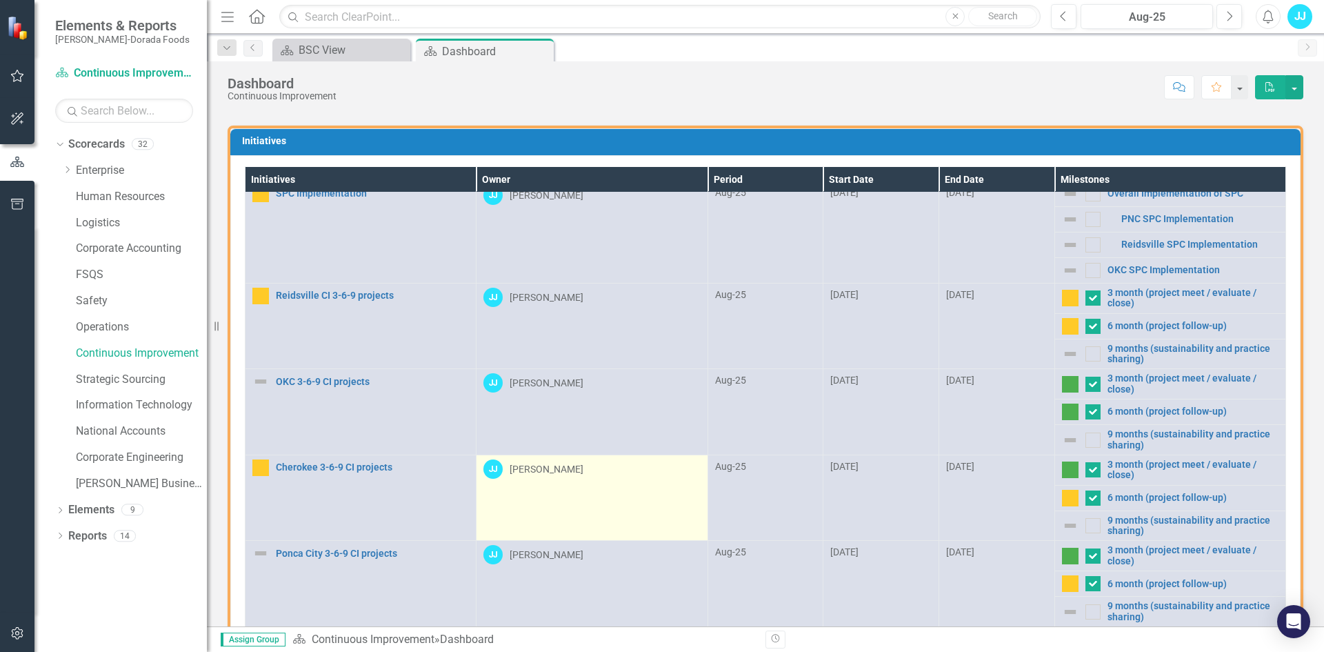
scroll to position [77, 0]
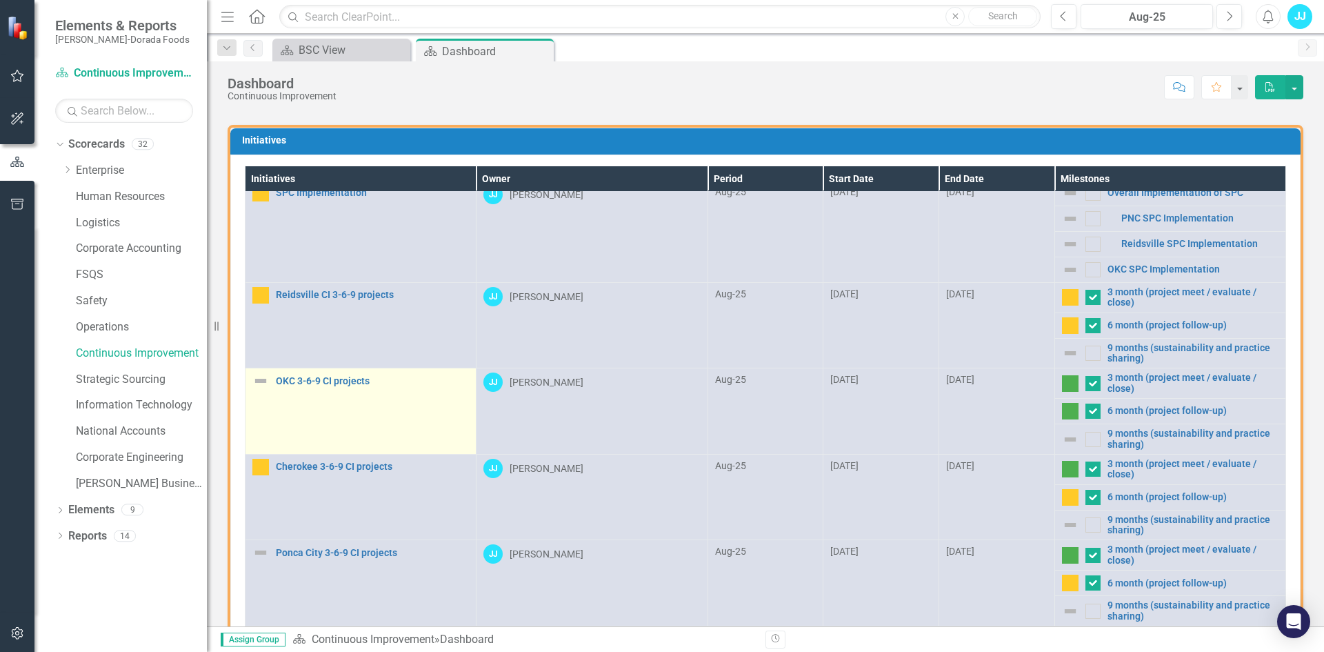
click at [264, 380] on img at bounding box center [260, 380] width 17 height 17
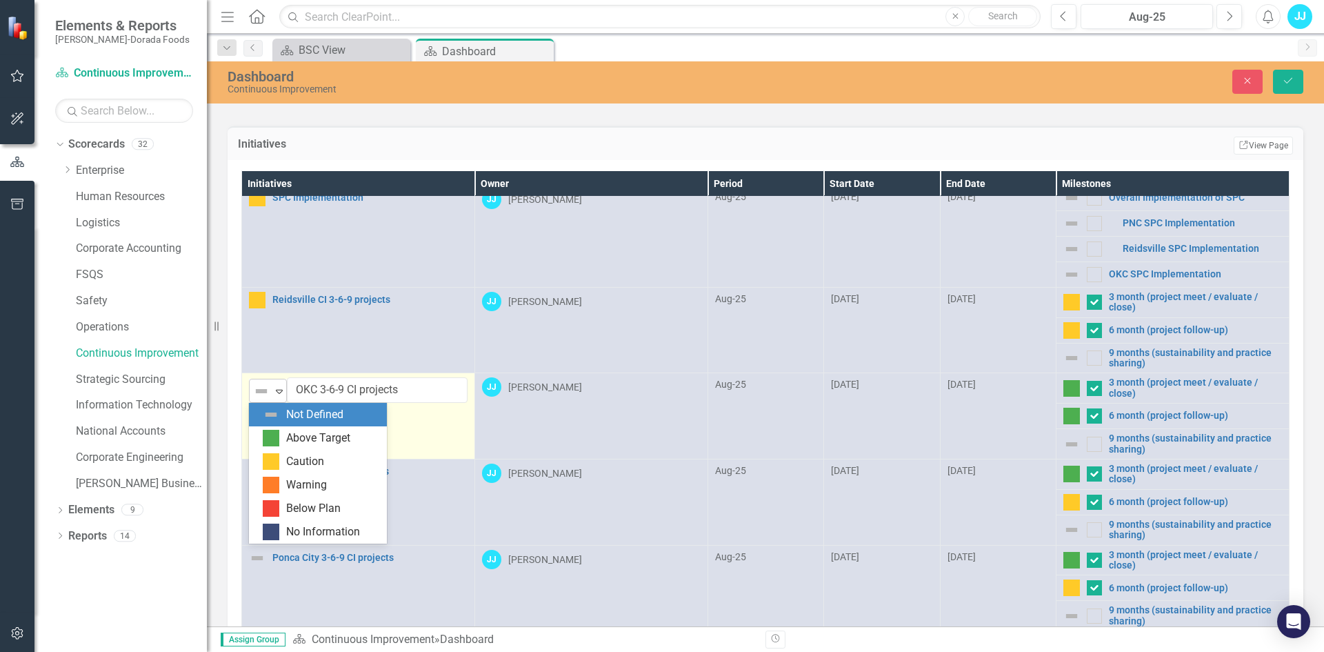
click at [265, 381] on div "Not Defined" at bounding box center [262, 390] width 21 height 19
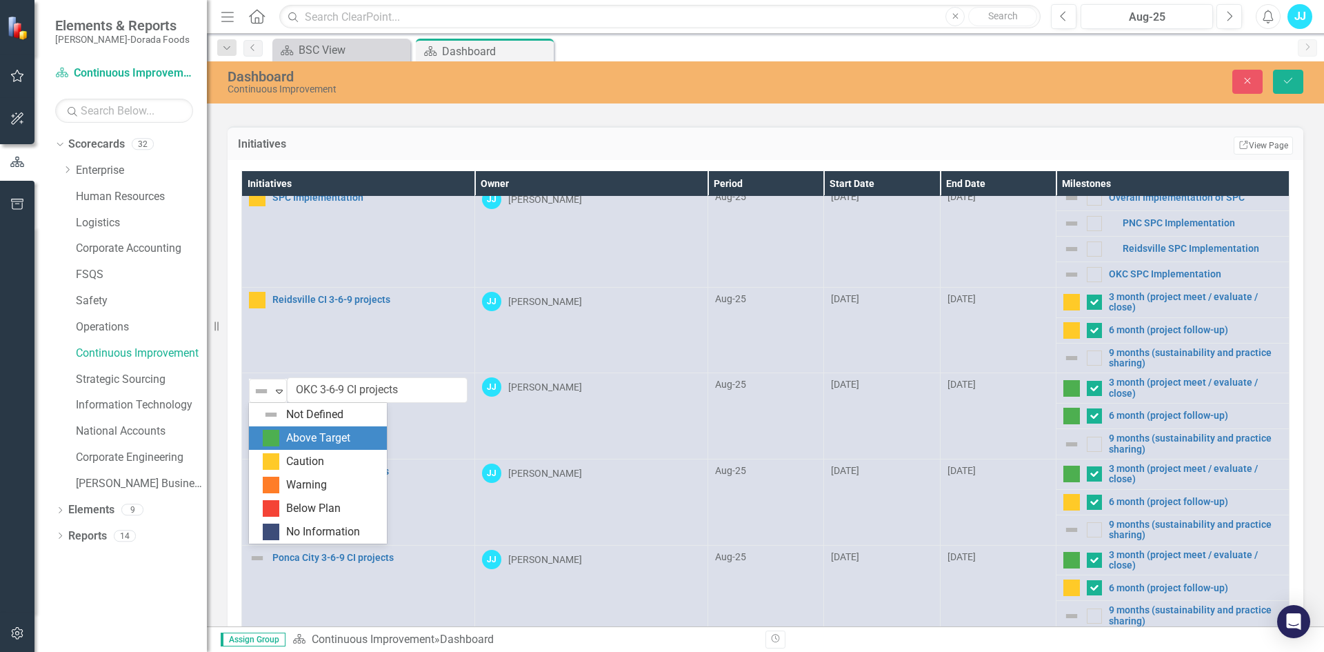
click at [298, 431] on div "Above Target" at bounding box center [318, 438] width 64 height 16
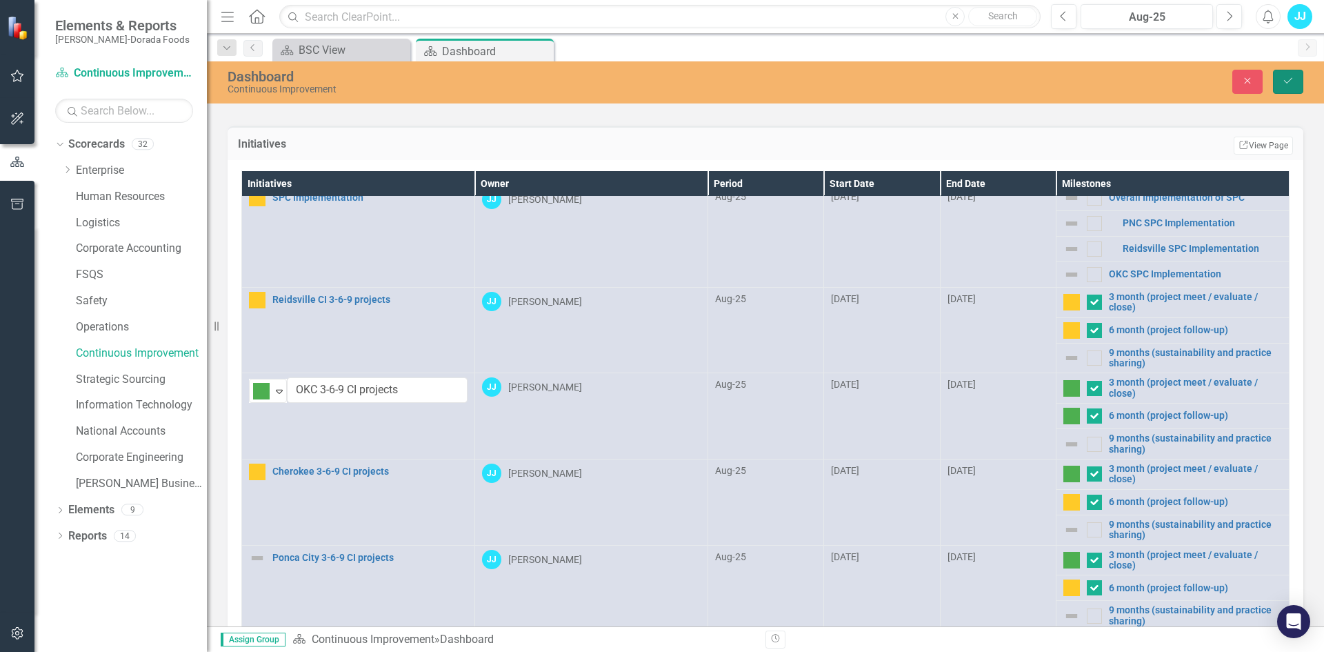
click at [1278, 84] on button "Save" at bounding box center [1288, 82] width 30 height 24
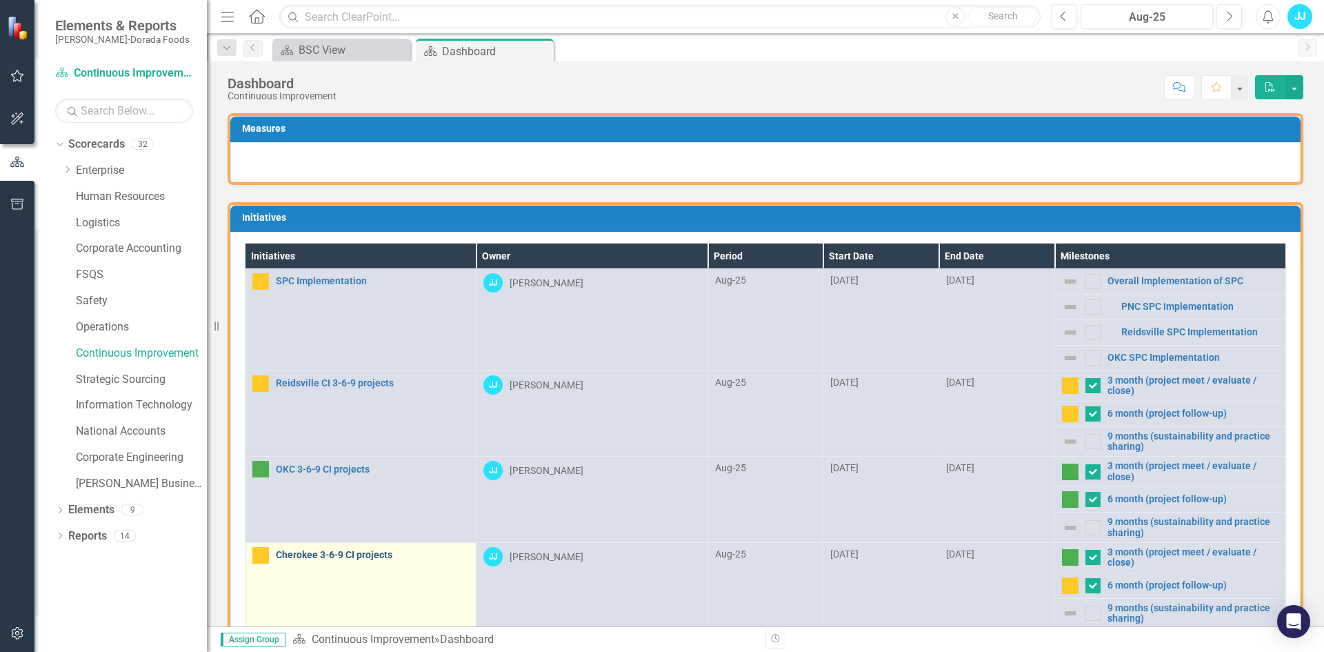
scroll to position [11, 0]
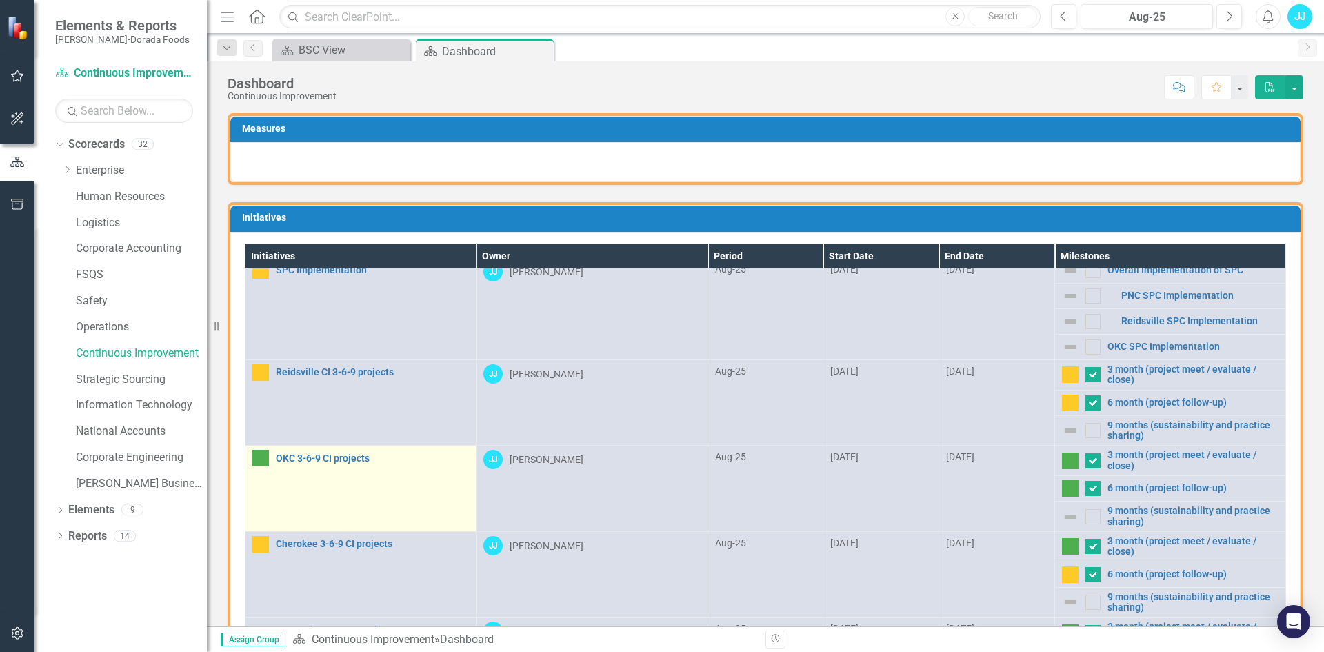
click at [392, 519] on td "OKC 3-6-9 CI projects Edit Edit Initiative Link Open Element" at bounding box center [360, 488] width 231 height 86
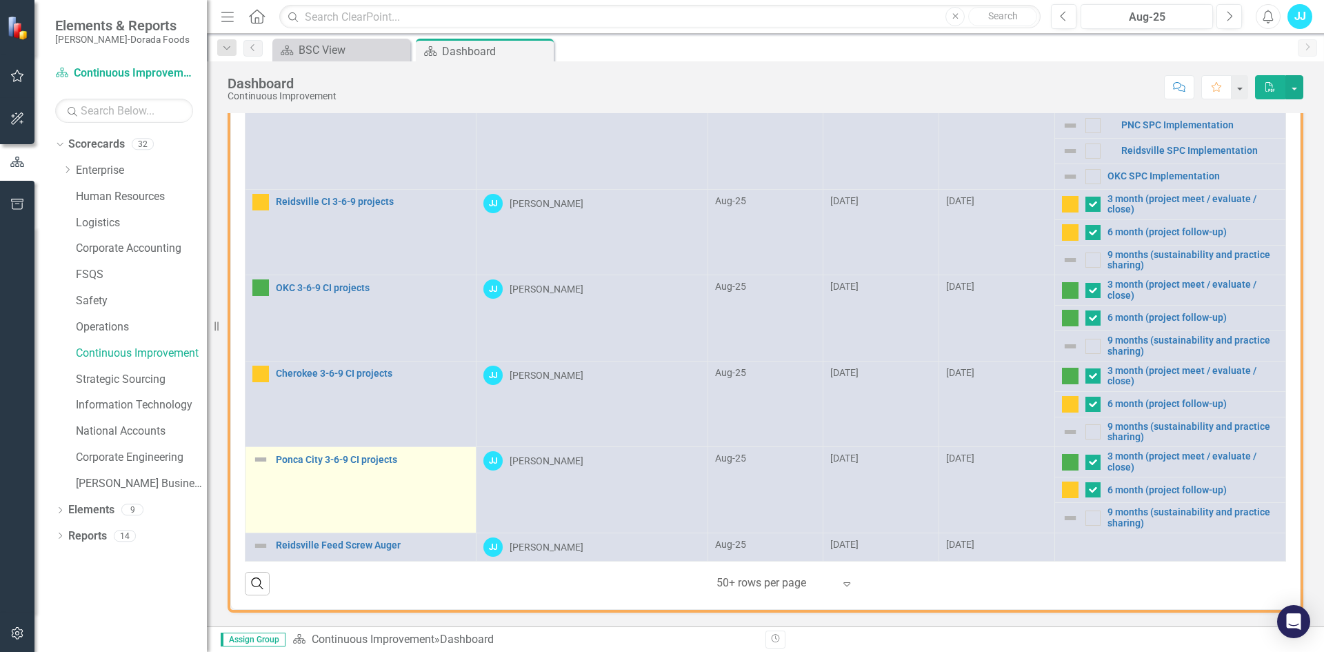
click at [265, 458] on img at bounding box center [260, 459] width 17 height 17
click at [263, 456] on img at bounding box center [260, 459] width 17 height 17
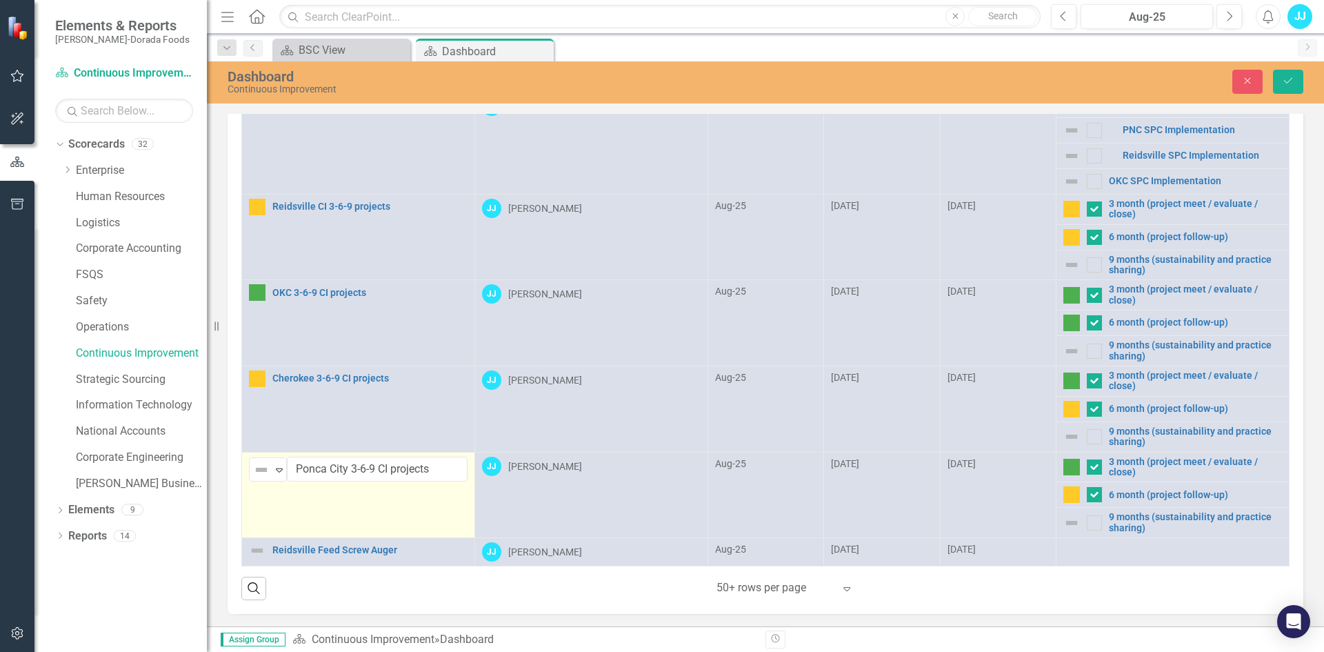
scroll to position [171, 0]
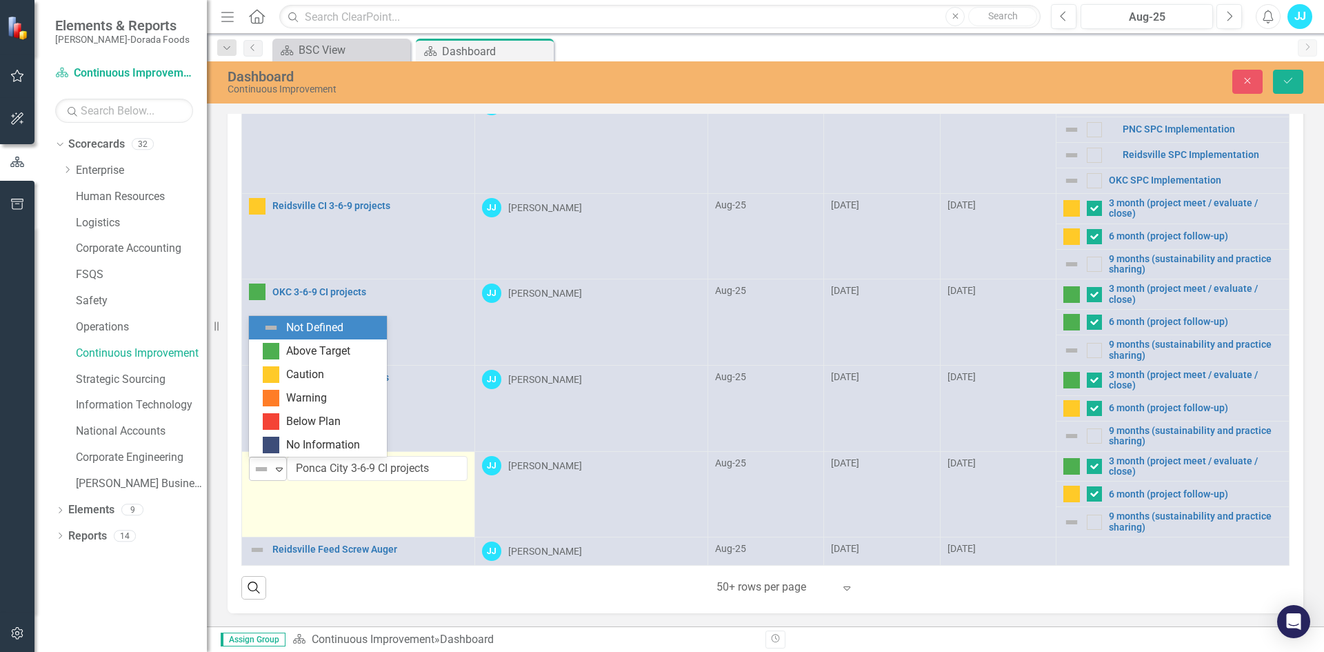
click at [268, 472] on img at bounding box center [261, 469] width 17 height 17
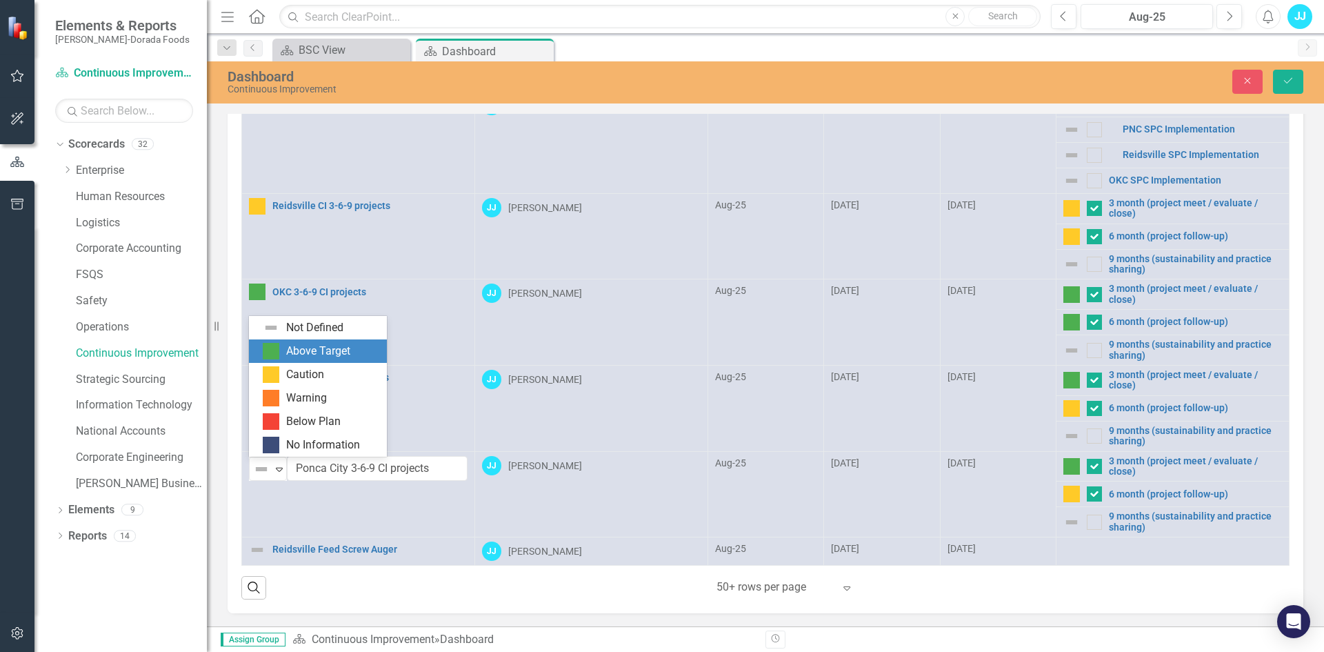
click at [309, 357] on div "Above Target" at bounding box center [318, 351] width 64 height 16
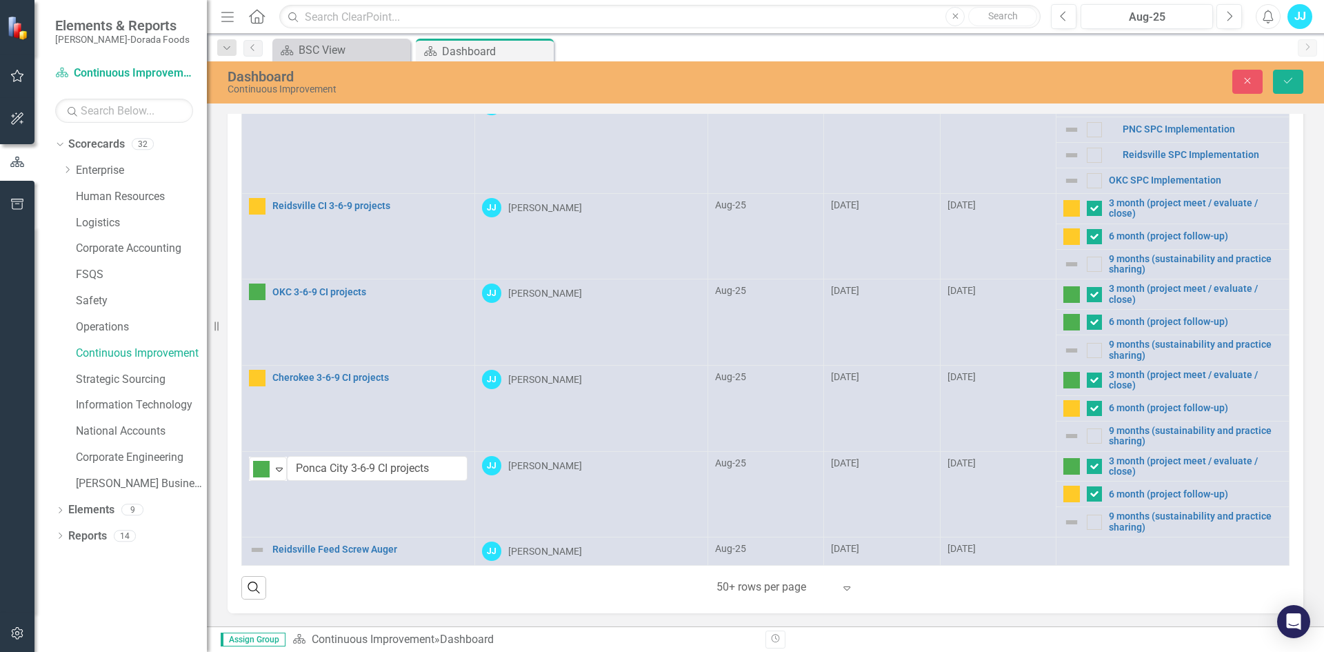
click at [915, 623] on div "Measures Initiatives Edit Report Select Report Link View Page Initiatives Owner…" at bounding box center [765, 276] width 1117 height 701
click at [1279, 85] on button "Save" at bounding box center [1288, 82] width 30 height 24
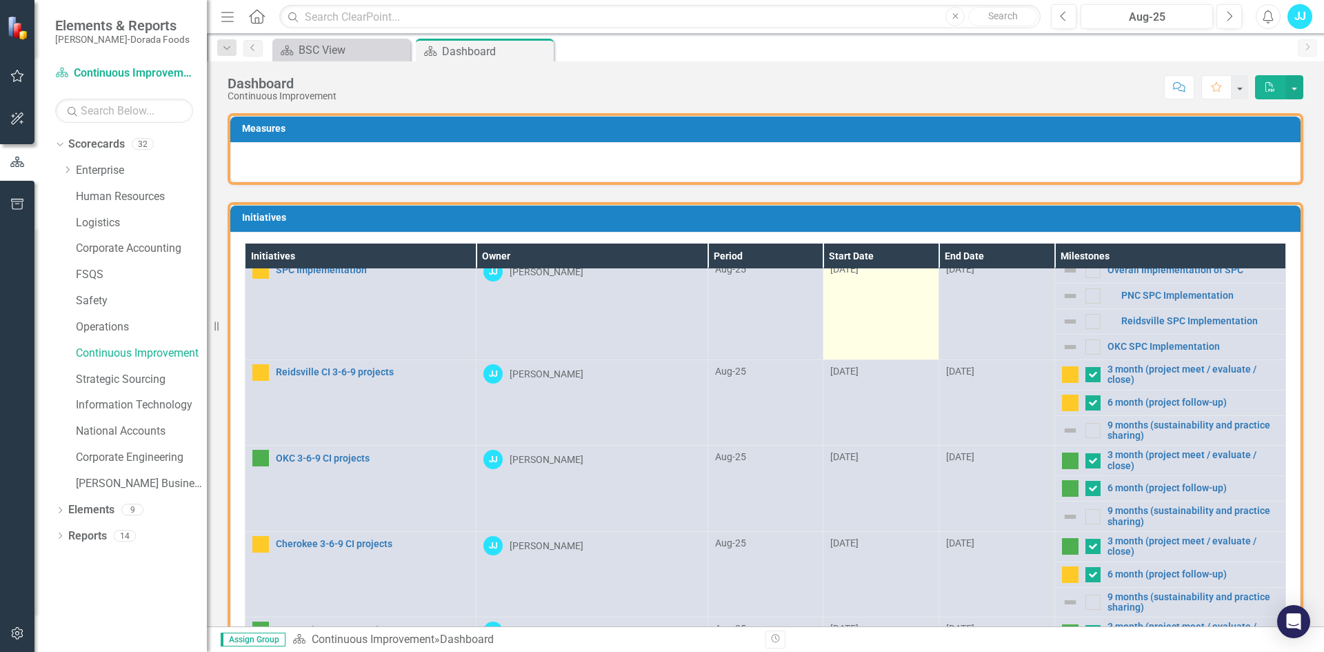
scroll to position [0, 0]
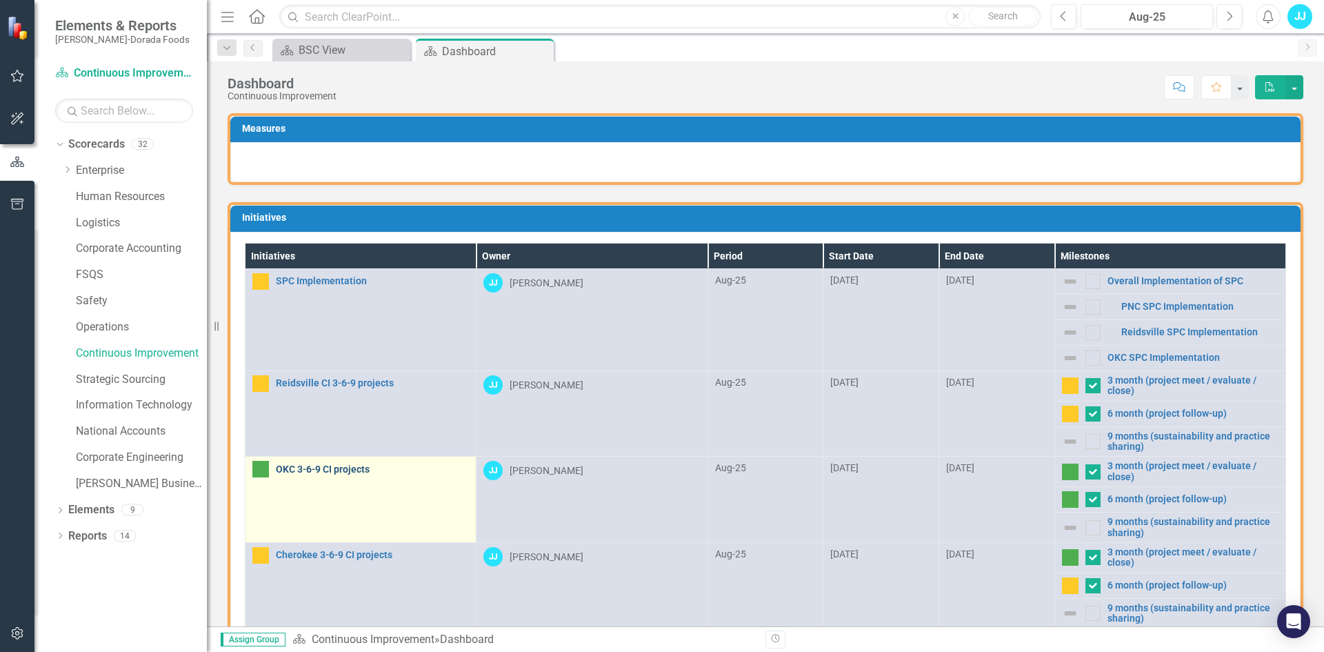
click at [327, 470] on link "OKC 3-6-9 CI projects" at bounding box center [372, 469] width 193 height 10
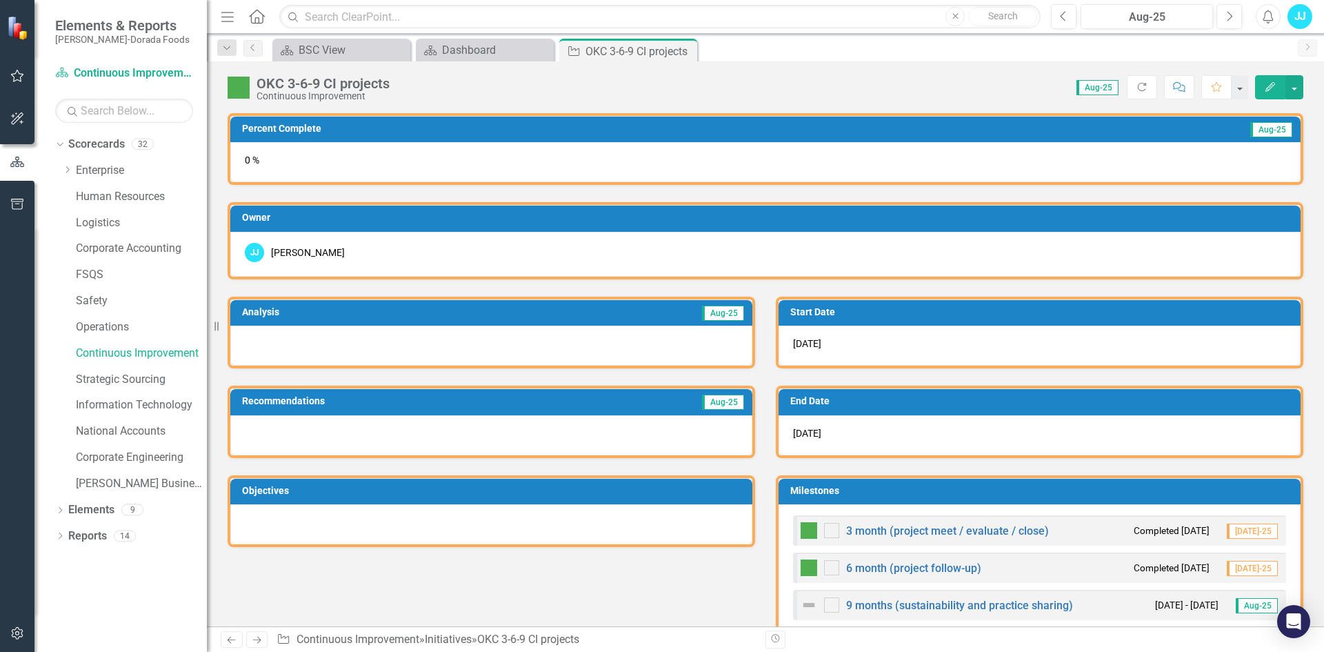
checkbox input "true"
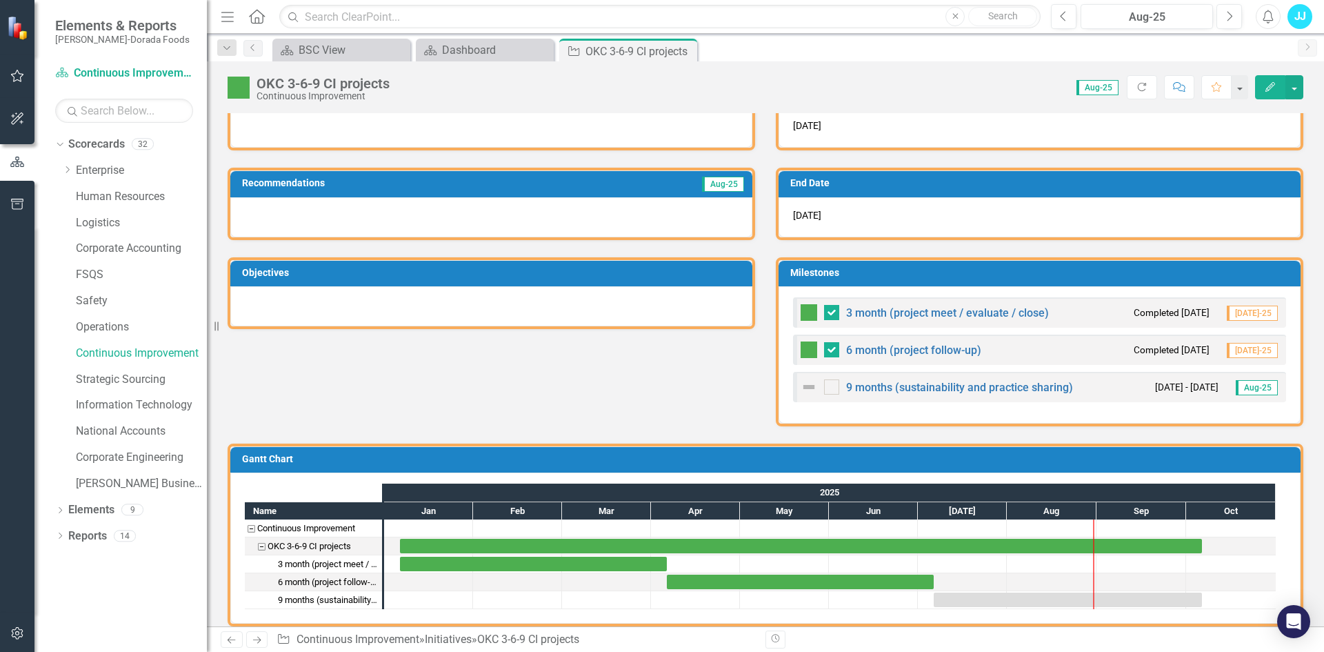
scroll to position [217, 0]
